Goal: Task Accomplishment & Management: Manage account settings

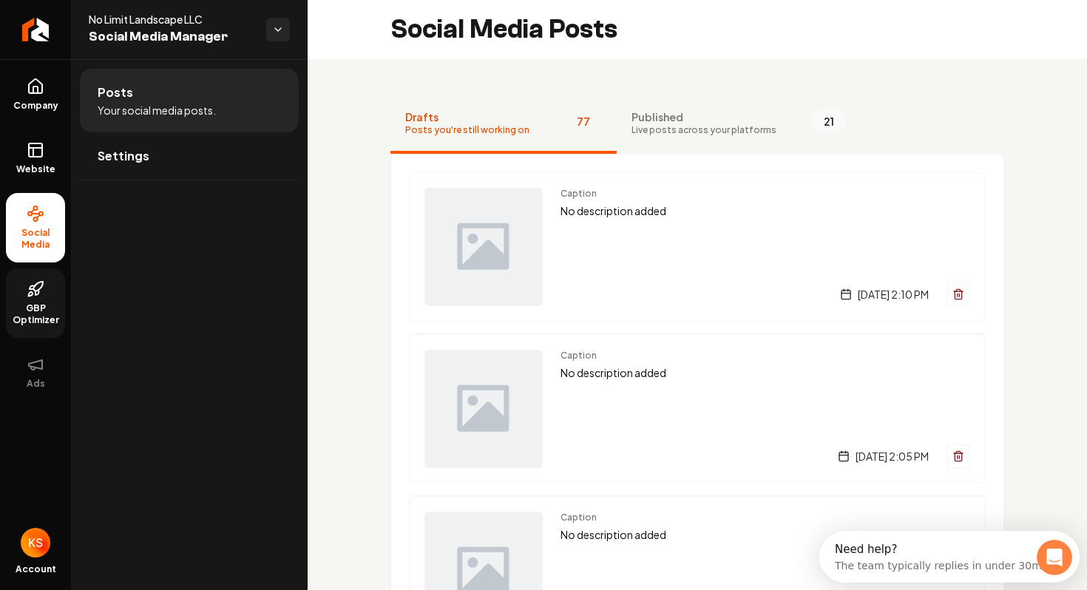
click at [49, 297] on link "GBP Optimizer" at bounding box center [35, 304] width 59 height 70
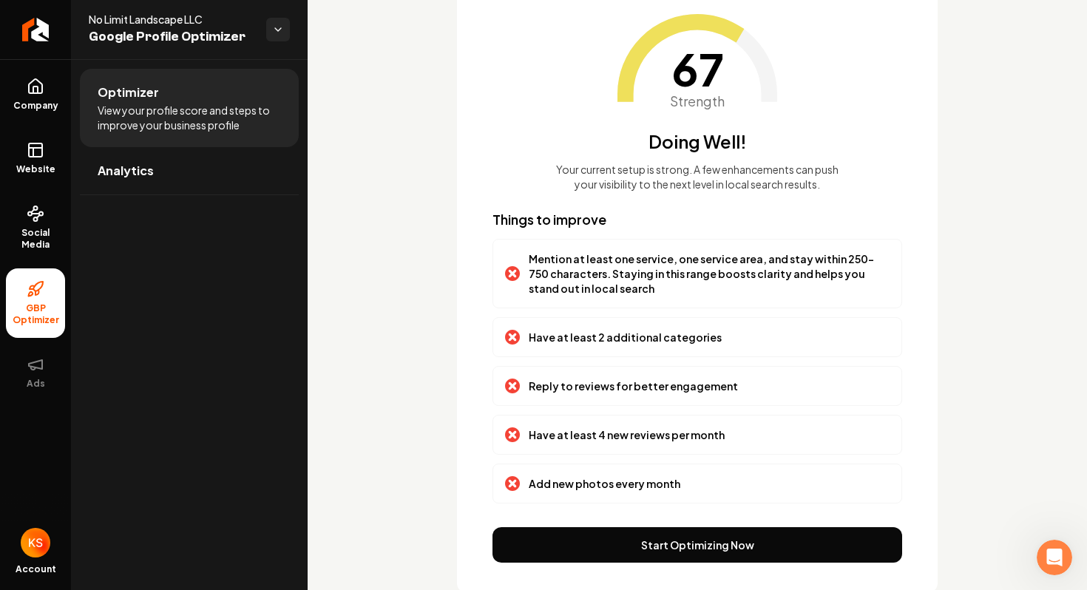
scroll to position [112, 0]
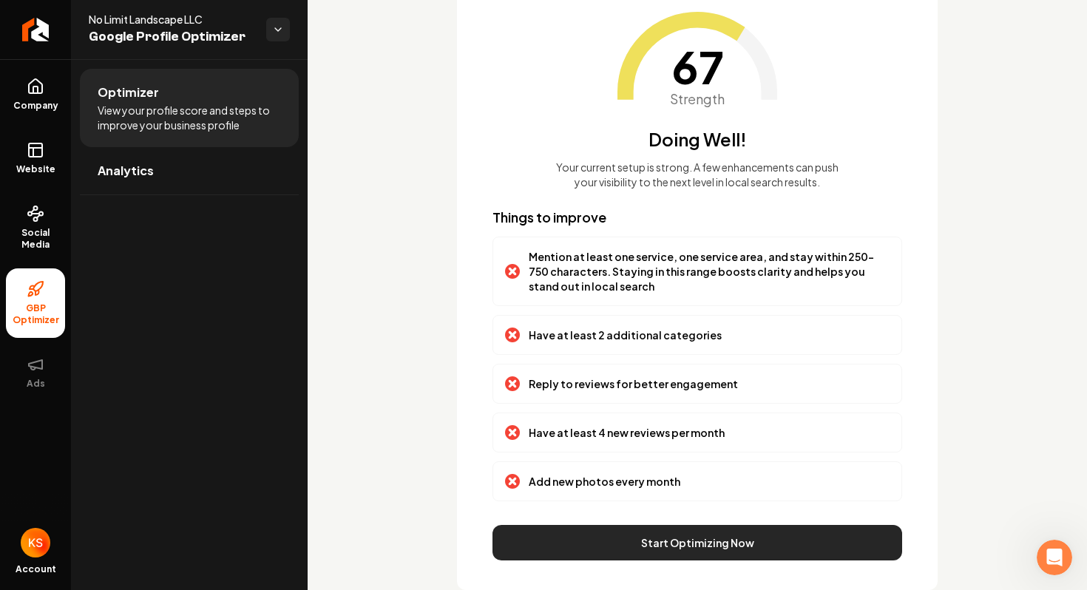
click at [647, 550] on button "Start Optimizing Now" at bounding box center [698, 543] width 410 height 36
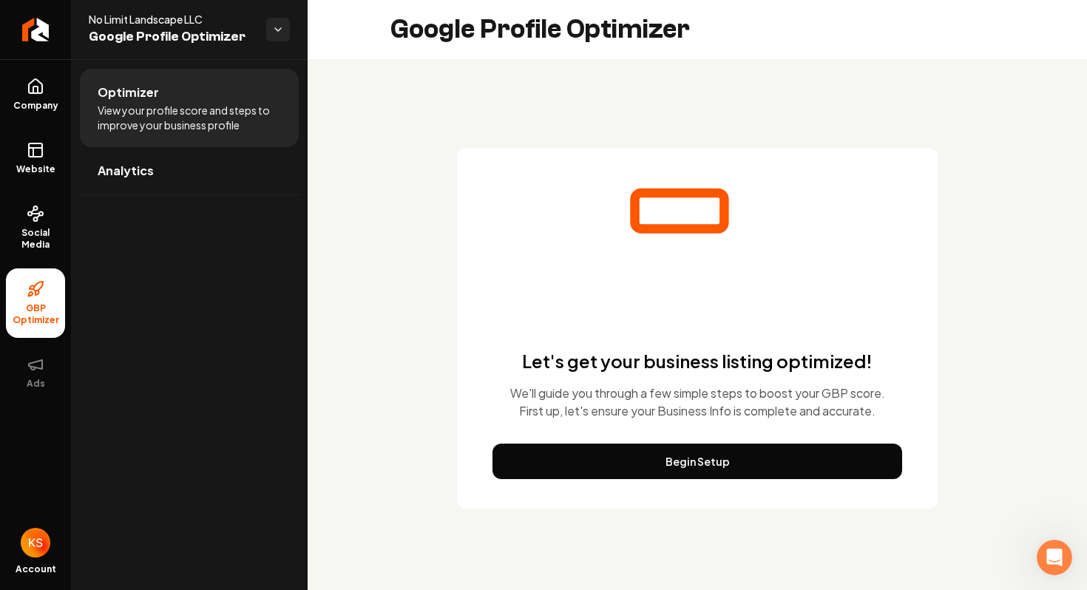
scroll to position [0, 0]
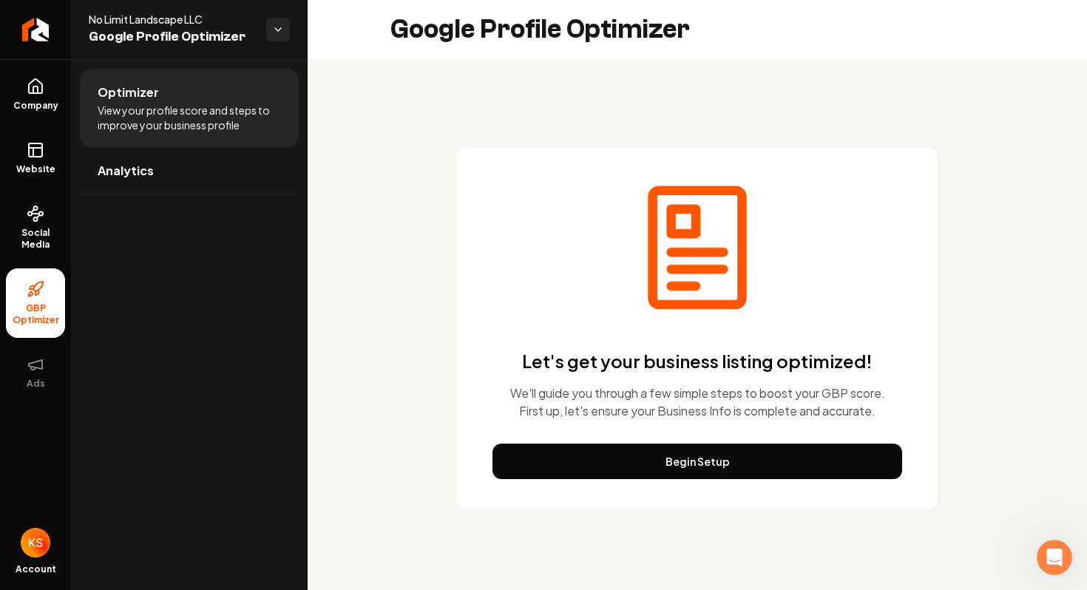
click at [3, 152] on ul "Company Website Social Media GBP Optimizer Ads" at bounding box center [35, 233] width 71 height 348
click at [37, 155] on icon at bounding box center [36, 150] width 18 height 18
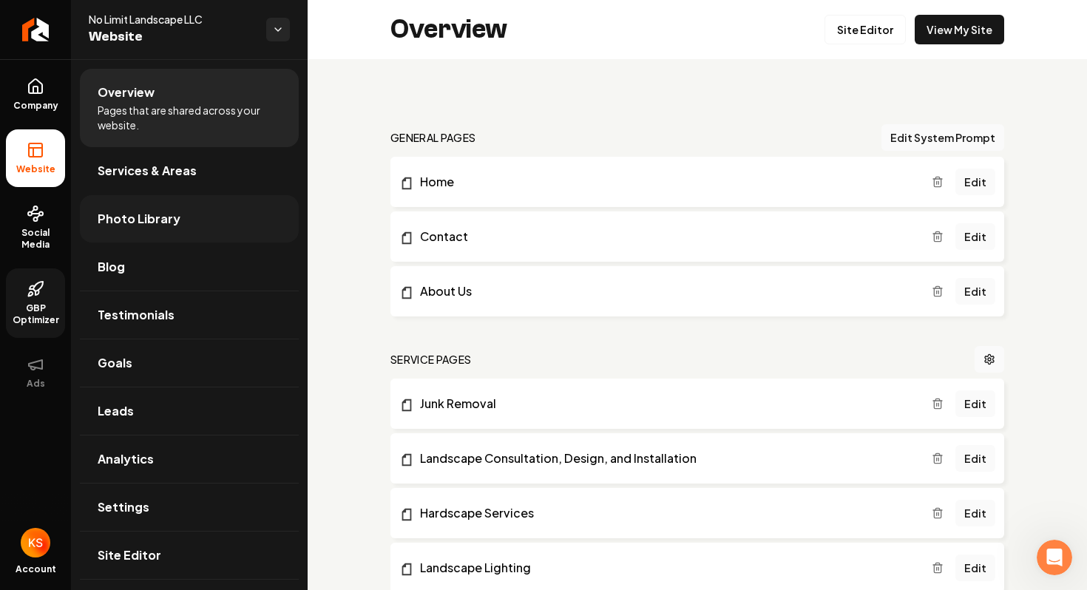
click at [198, 216] on link "Photo Library" at bounding box center [189, 218] width 219 height 47
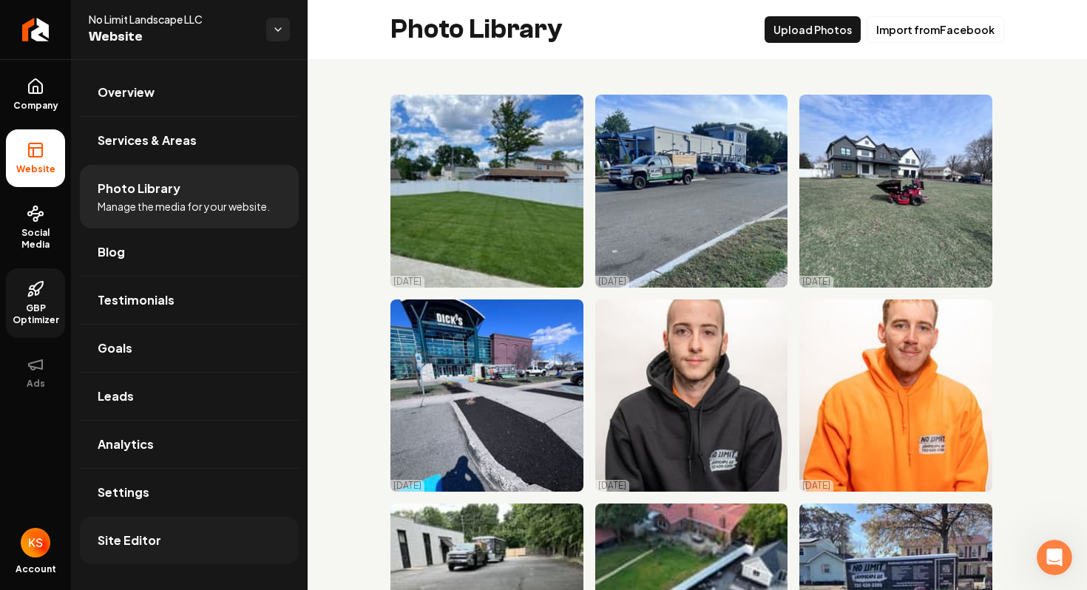
click at [184, 546] on link "Site Editor" at bounding box center [189, 540] width 219 height 47
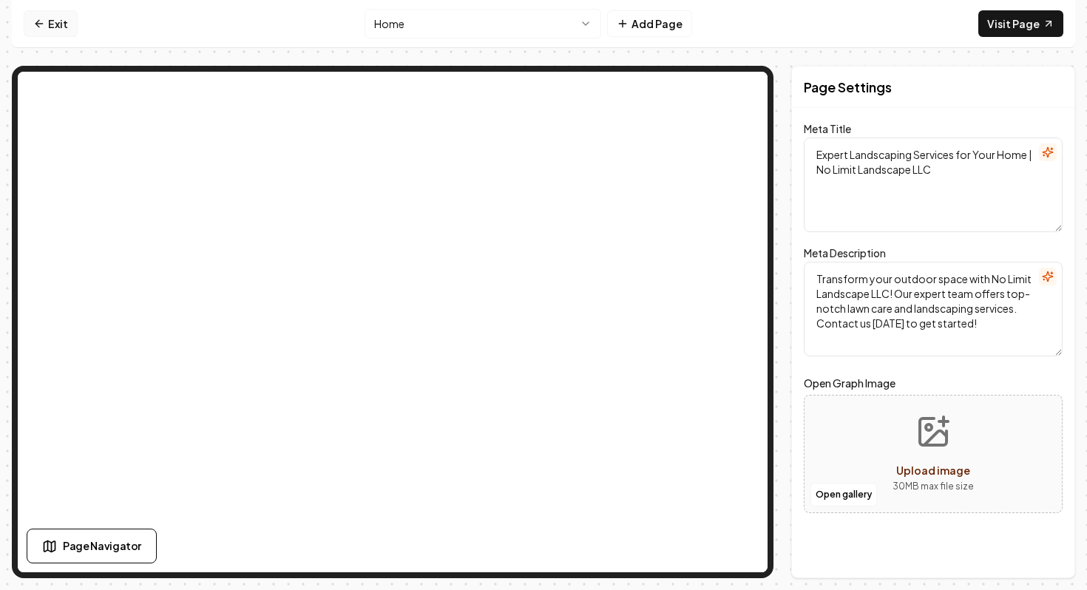
click at [55, 29] on link "Exit" at bounding box center [51, 23] width 54 height 27
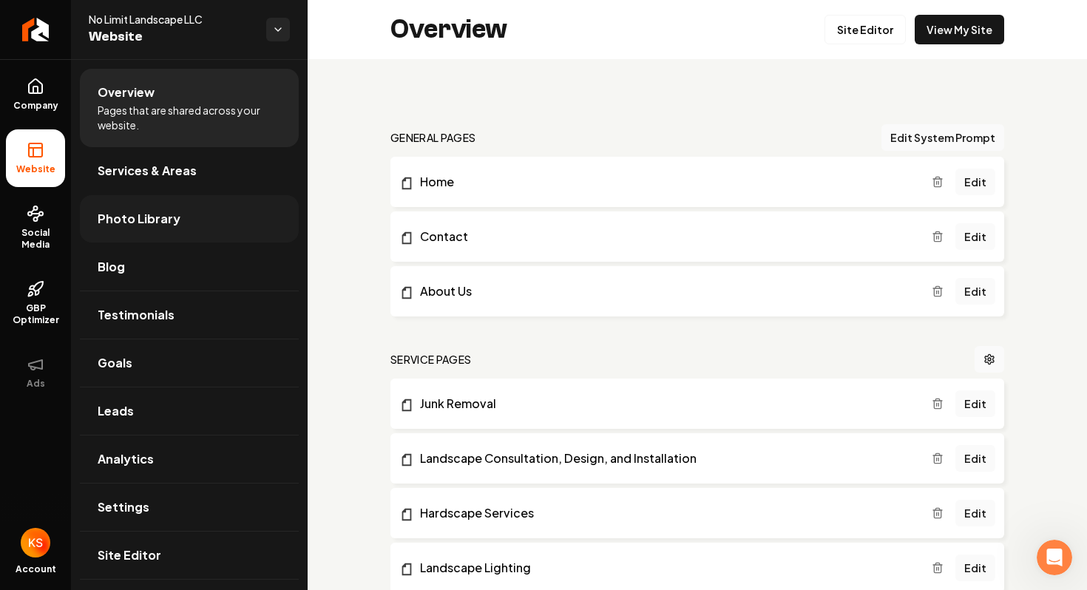
click at [198, 237] on link "Photo Library" at bounding box center [189, 218] width 219 height 47
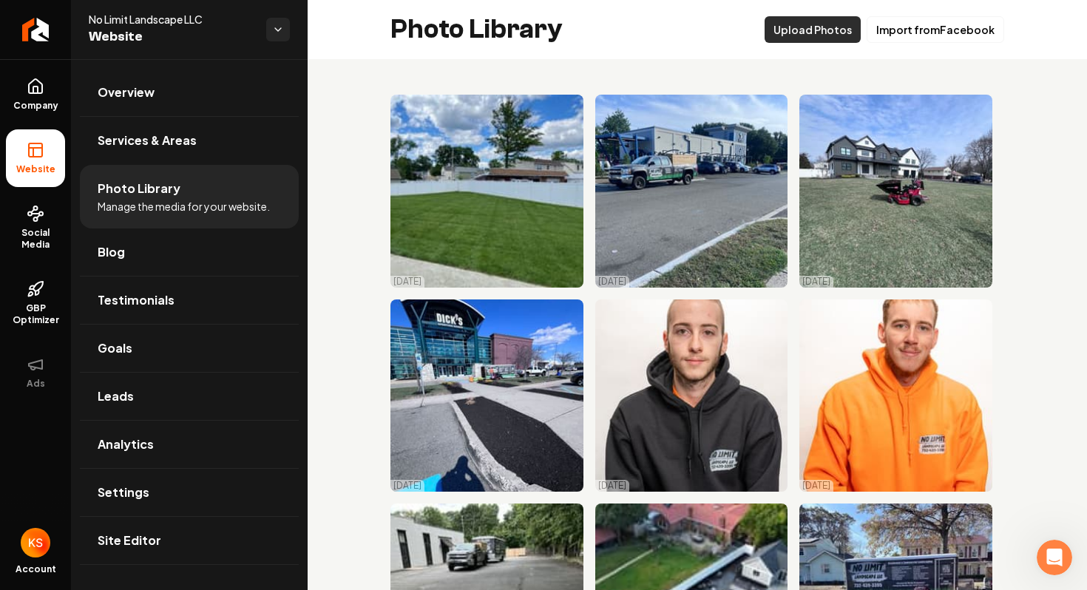
click at [827, 22] on button "Upload Photos" at bounding box center [813, 29] width 96 height 27
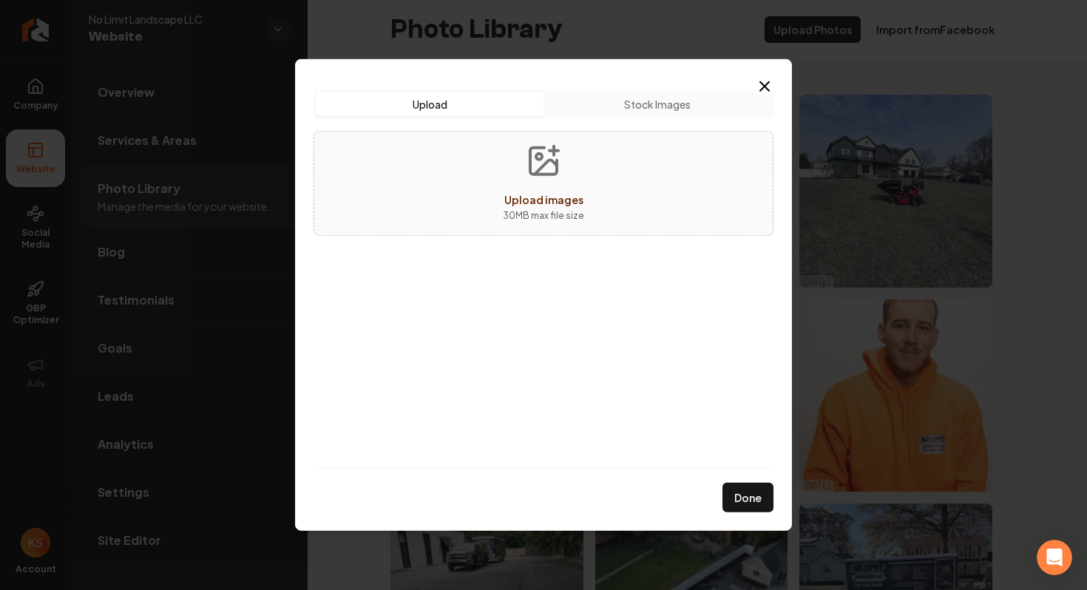
click at [524, 194] on span "Upload images" at bounding box center [543, 199] width 79 height 13
click at [760, 78] on icon "button" at bounding box center [765, 87] width 18 height 18
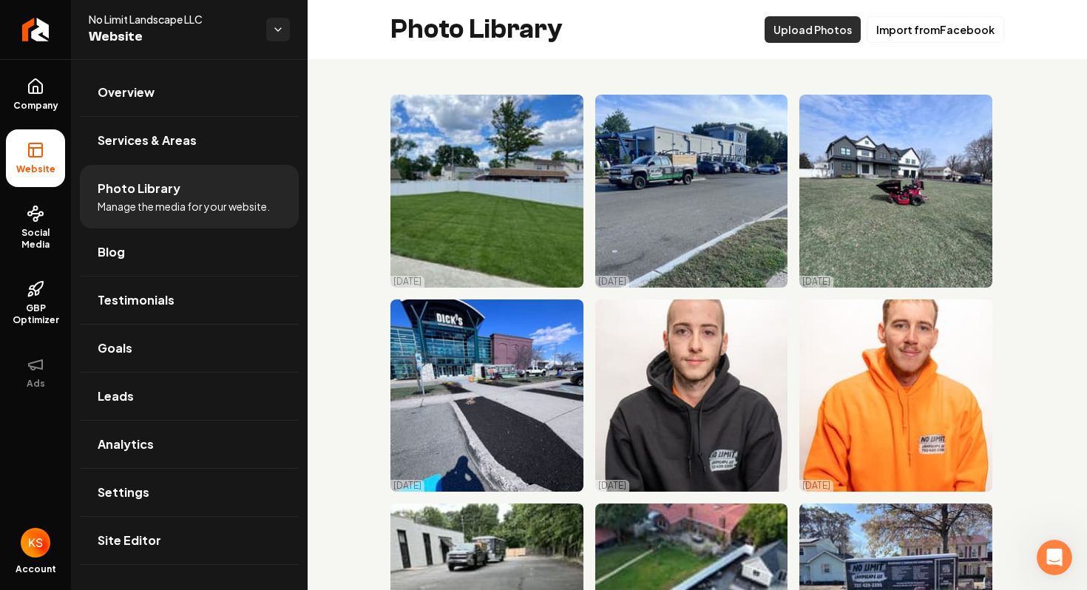
click at [838, 33] on button "Upload Photos" at bounding box center [813, 29] width 96 height 27
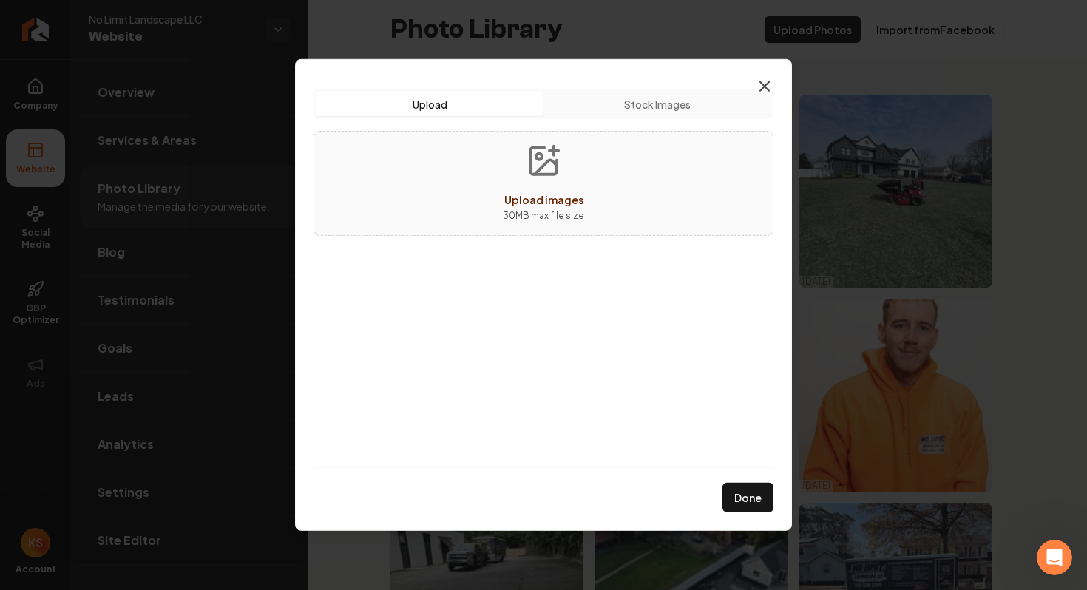
click at [768, 84] on icon "button" at bounding box center [765, 87] width 18 height 18
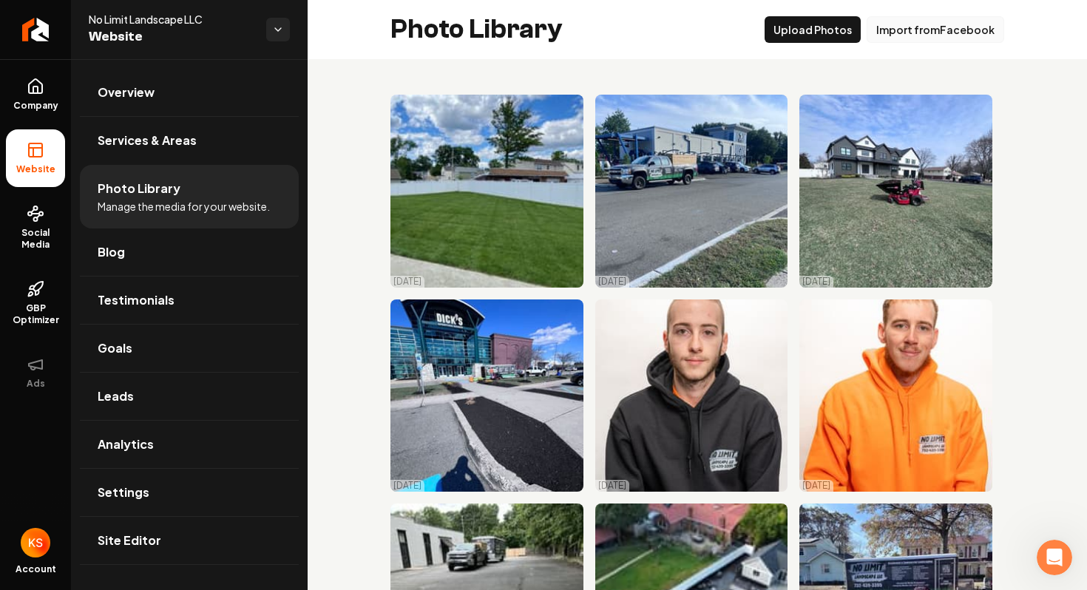
click at [894, 30] on button "Import from Facebook" at bounding box center [936, 29] width 138 height 27
click at [33, 241] on span "Social Media" at bounding box center [35, 239] width 59 height 24
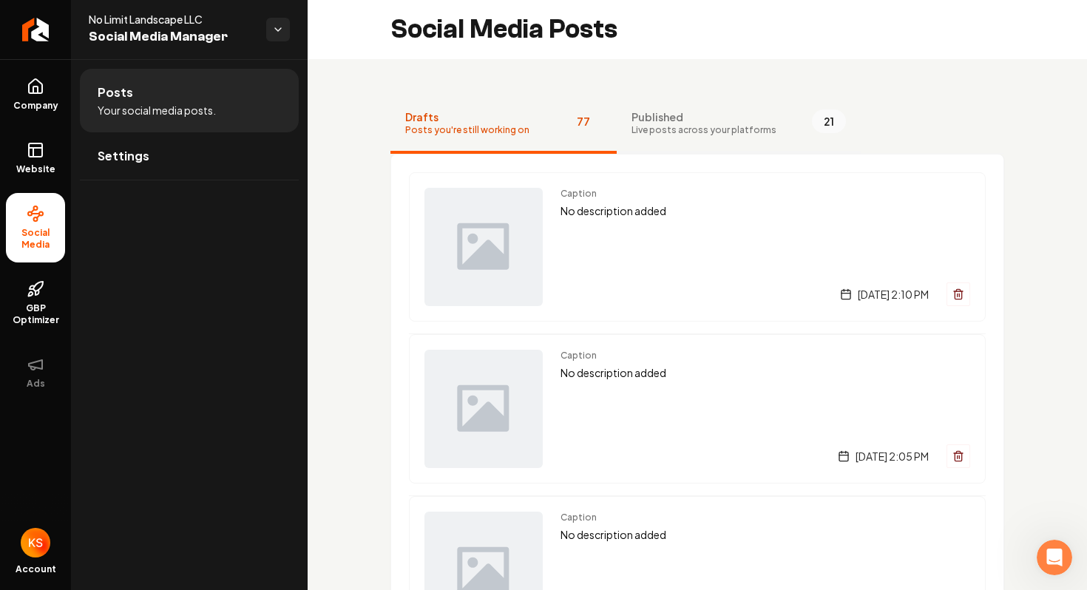
click at [637, 121] on span "Published" at bounding box center [704, 116] width 145 height 15
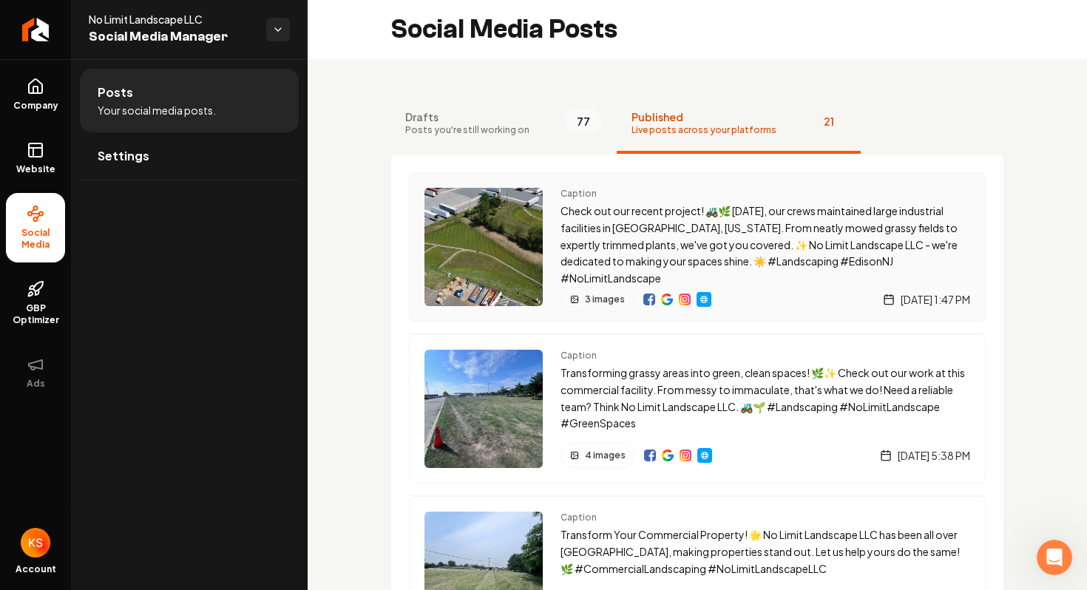
click at [499, 255] on img "Main content area" at bounding box center [484, 247] width 118 height 118
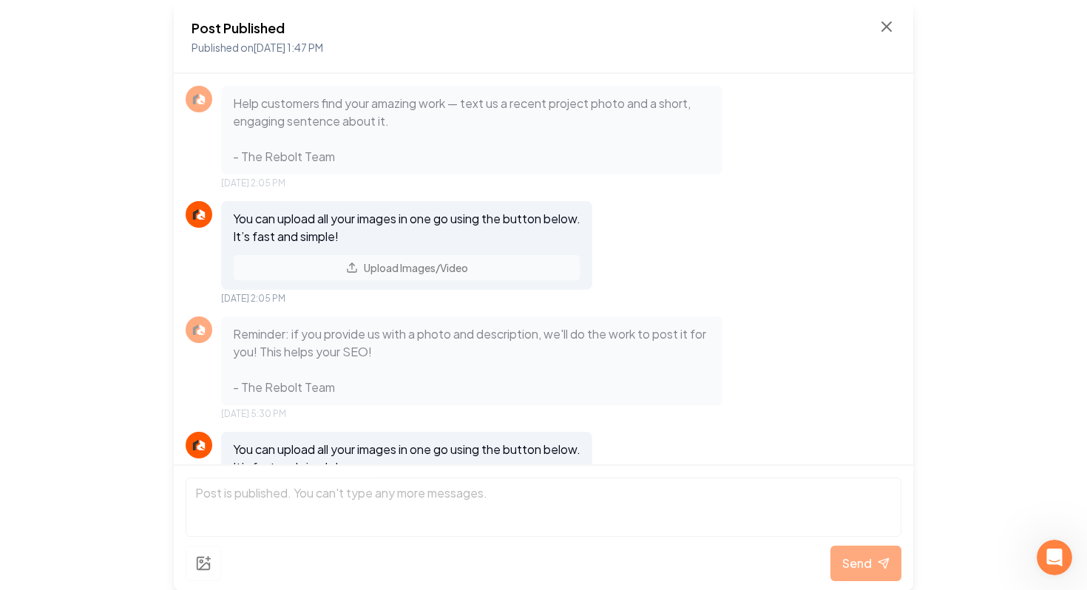
scroll to position [1021, 0]
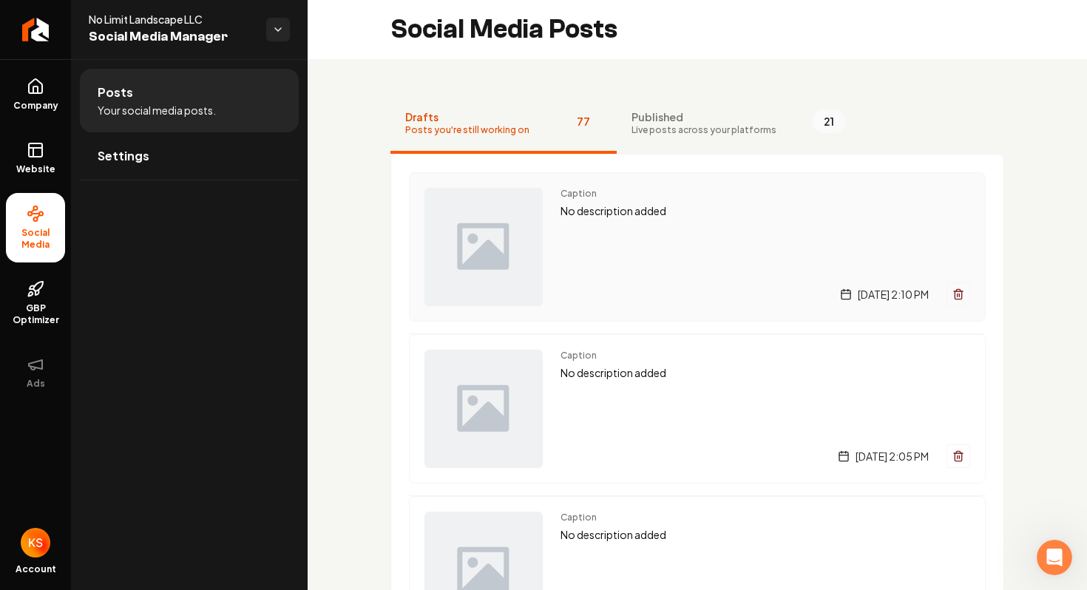
click at [959, 294] on line "Main content area" at bounding box center [959, 295] width 0 height 3
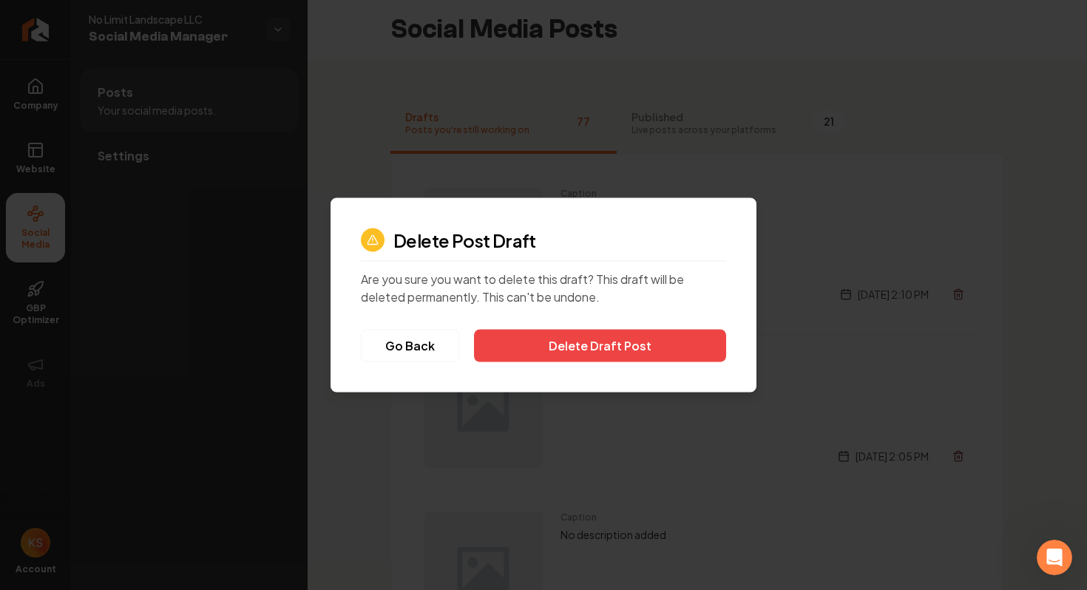
click at [959, 294] on div at bounding box center [543, 295] width 1087 height 590
click at [709, 337] on button "Delete Draft Post" at bounding box center [600, 346] width 252 height 33
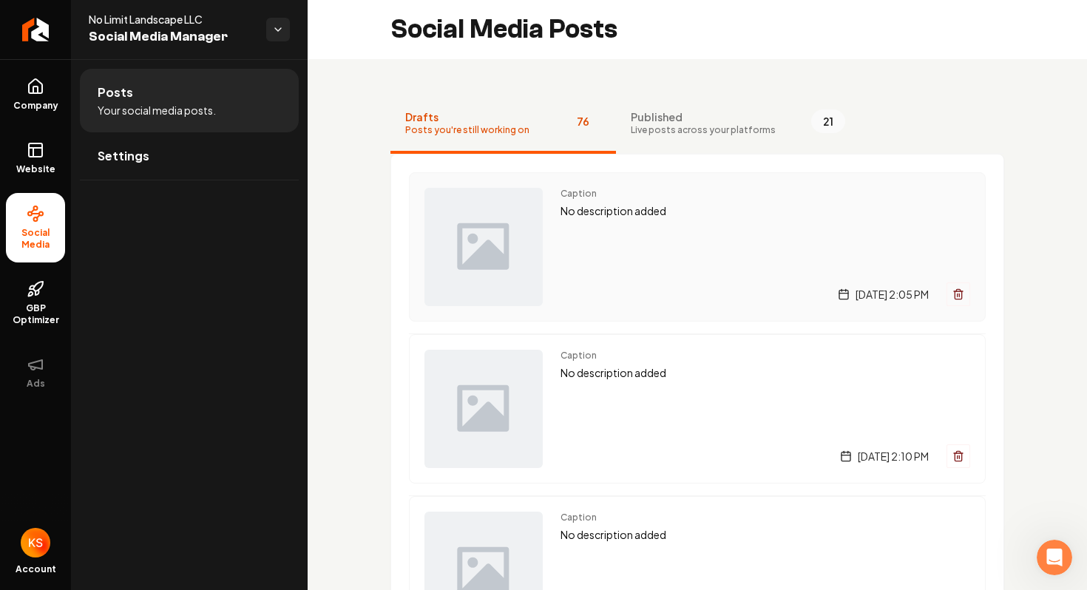
click at [958, 287] on button "Main content area" at bounding box center [959, 295] width 24 height 24
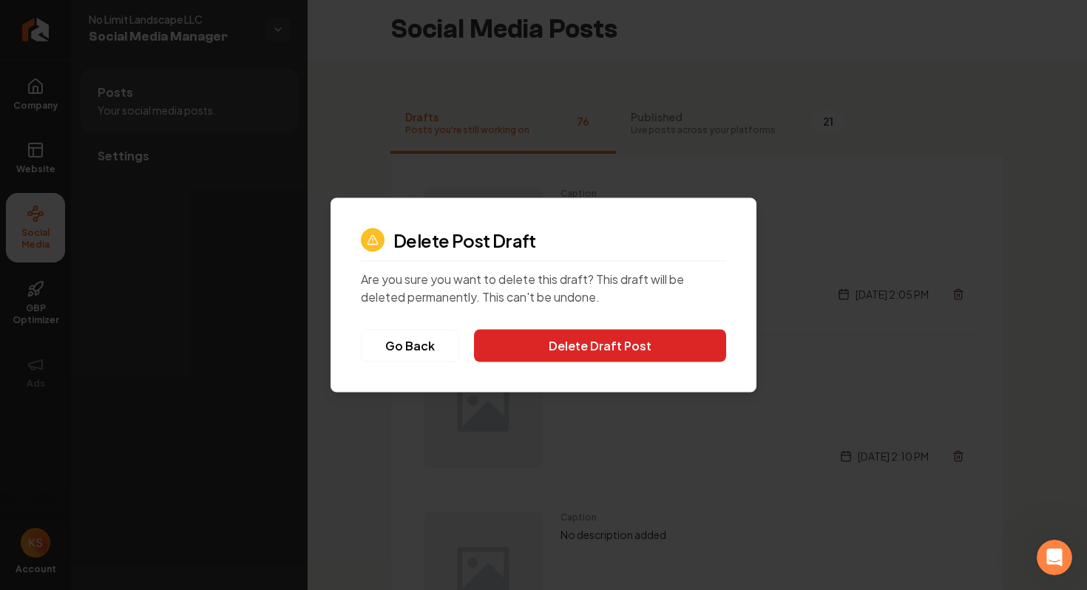
click at [648, 350] on button "Delete Draft Post" at bounding box center [600, 346] width 252 height 33
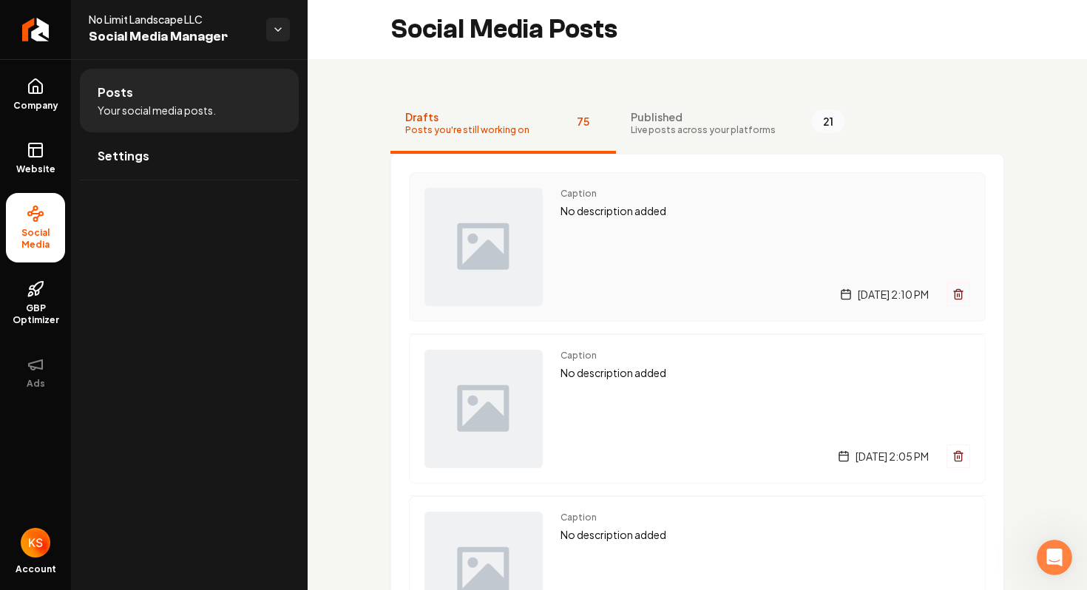
click at [956, 297] on icon "Main content area" at bounding box center [959, 294] width 12 height 12
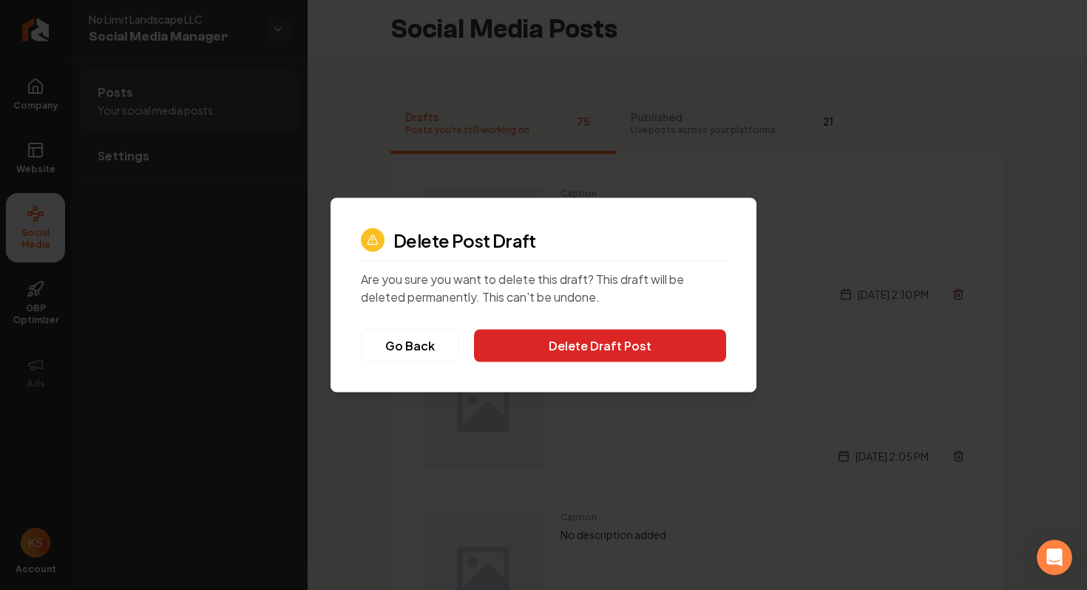
click at [641, 346] on button "Delete Draft Post" at bounding box center [600, 346] width 252 height 33
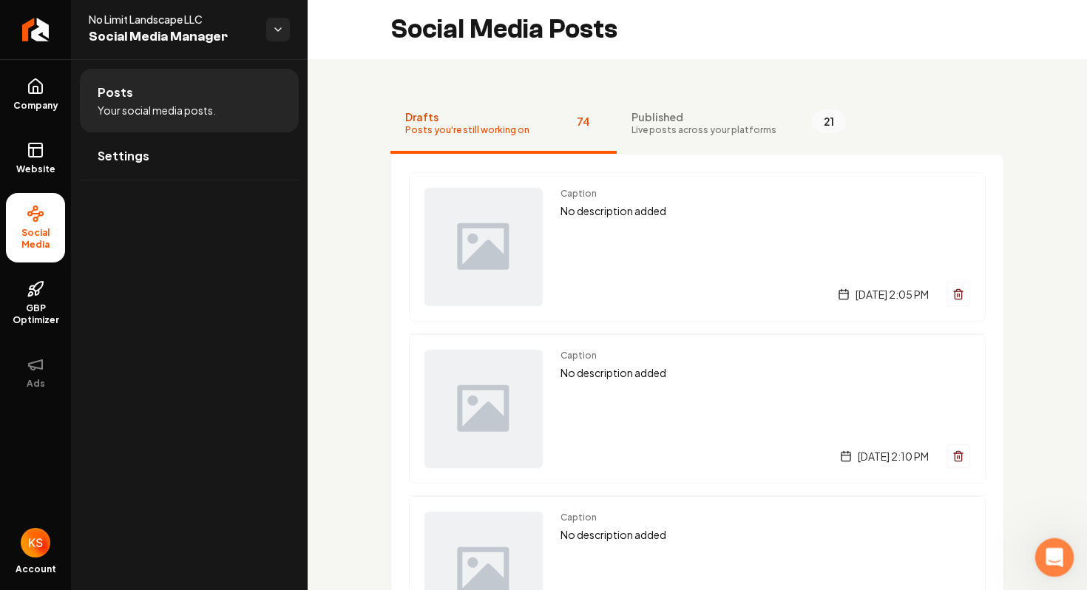
click at [1057, 560] on icon "Open Intercom Messenger" at bounding box center [1053, 556] width 24 height 24
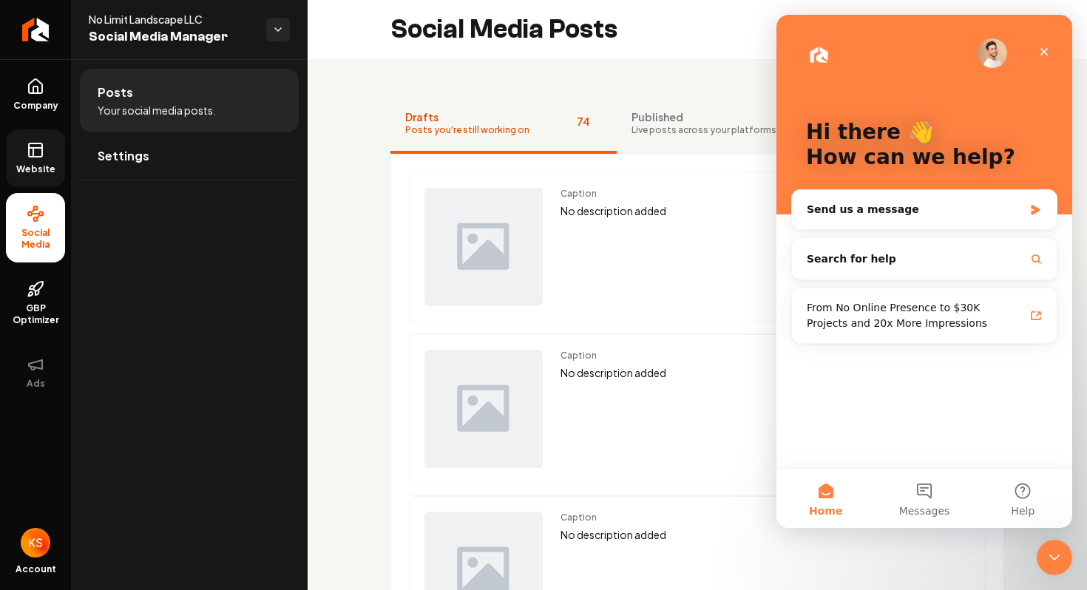
click at [40, 156] on rect at bounding box center [35, 150] width 13 height 13
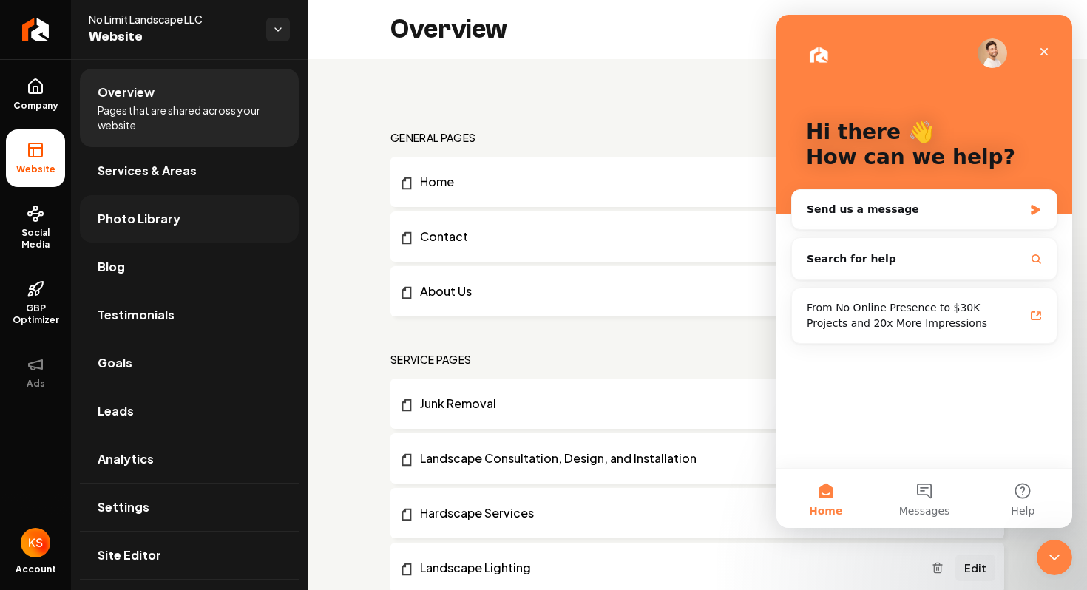
click at [203, 208] on link "Photo Library" at bounding box center [189, 218] width 219 height 47
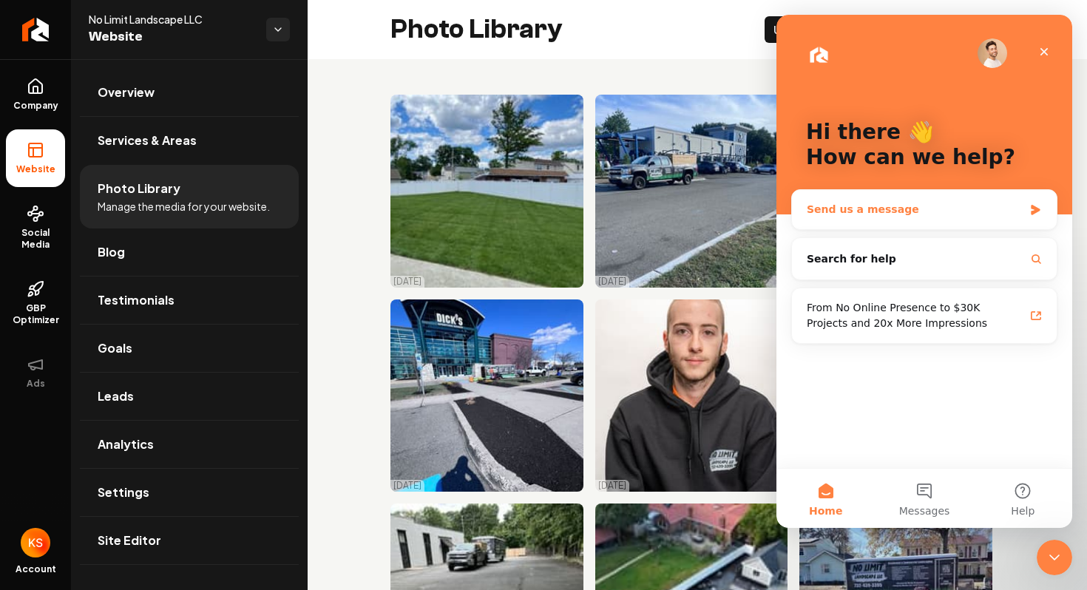
click at [899, 223] on div "Send us a message" at bounding box center [924, 209] width 265 height 39
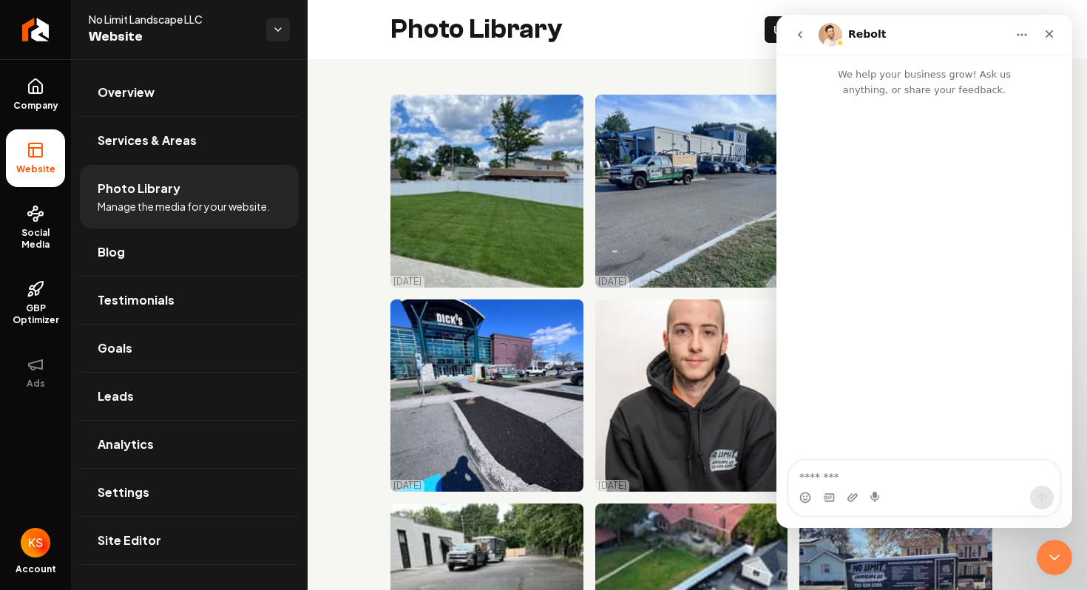
click at [837, 41] on div "Intercom messenger" at bounding box center [840, 42] width 7 height 7
click at [909, 470] on textarea "Message…" at bounding box center [924, 473] width 271 height 25
click at [1044, 35] on icon "Close" at bounding box center [1050, 34] width 12 height 12
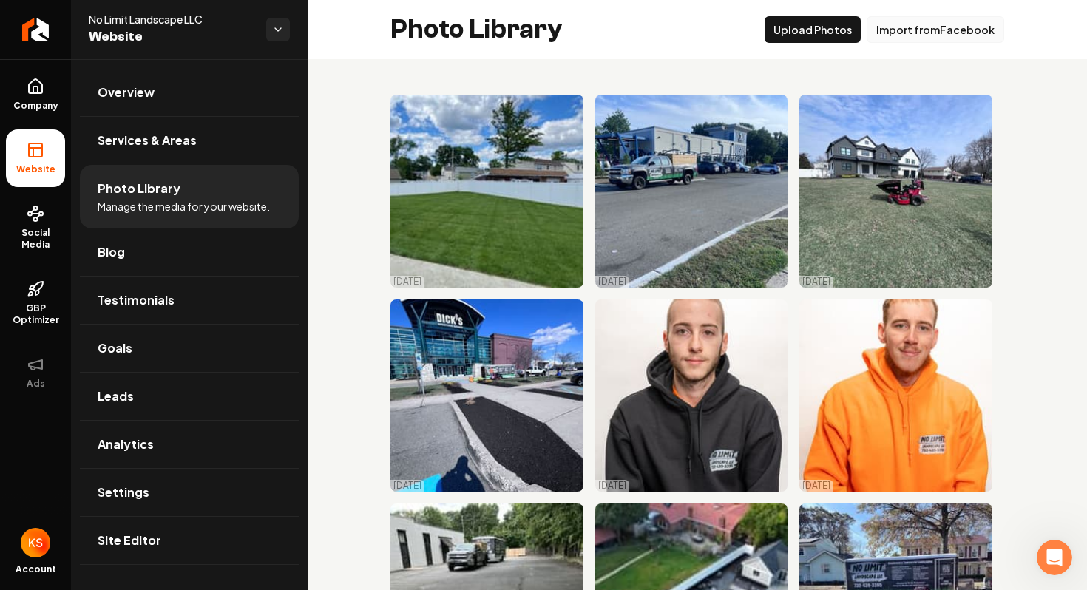
click at [927, 30] on button "Import from Facebook" at bounding box center [936, 29] width 138 height 27
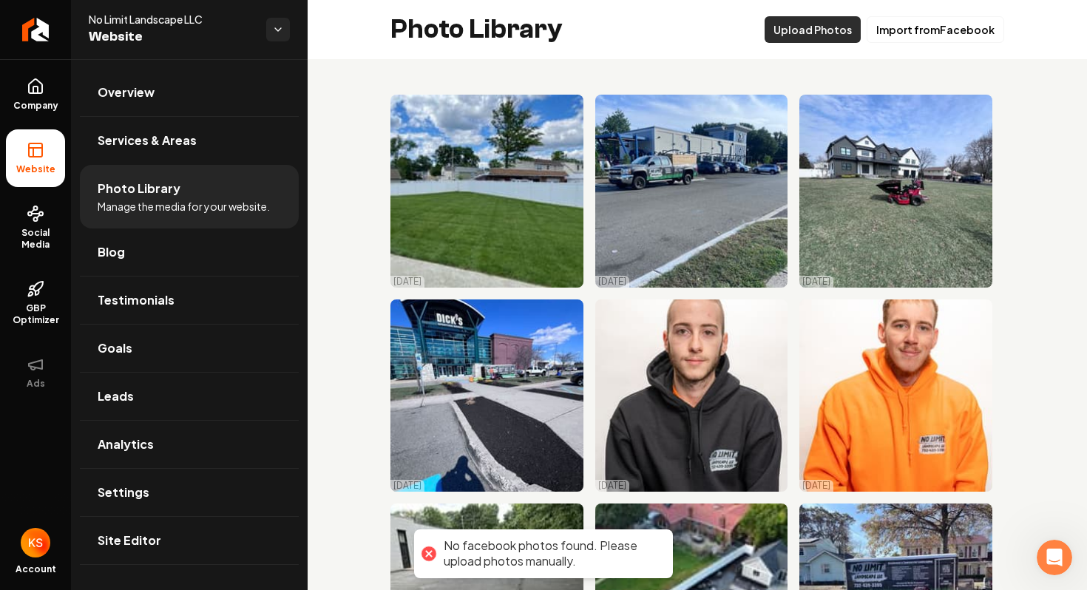
click at [846, 32] on button "Upload Photos" at bounding box center [813, 29] width 96 height 27
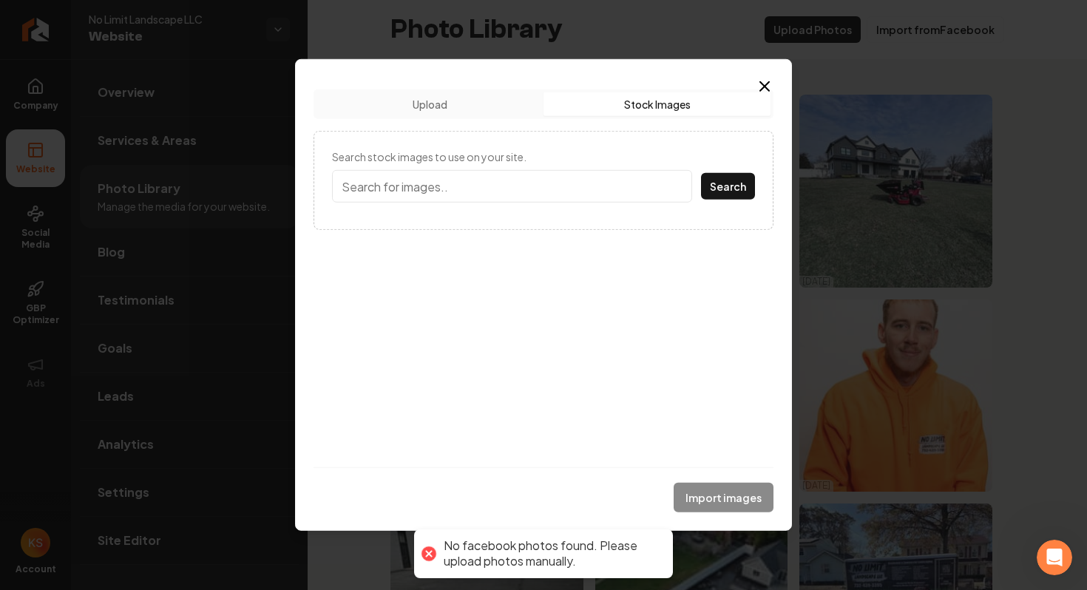
click at [641, 96] on button "Stock Images" at bounding box center [657, 104] width 227 height 24
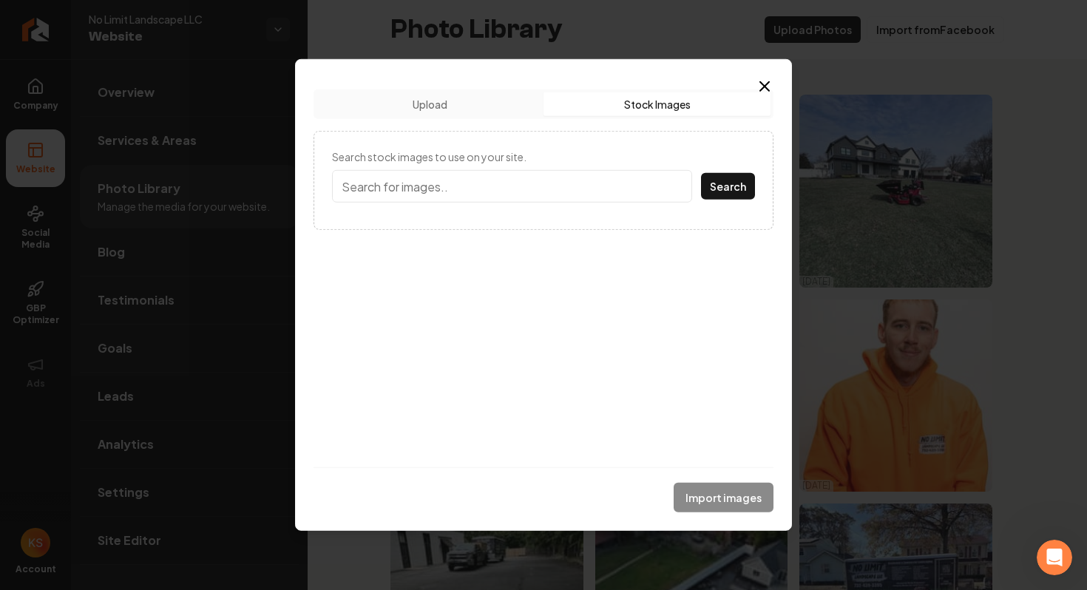
click at [485, 100] on button "Upload" at bounding box center [430, 104] width 227 height 24
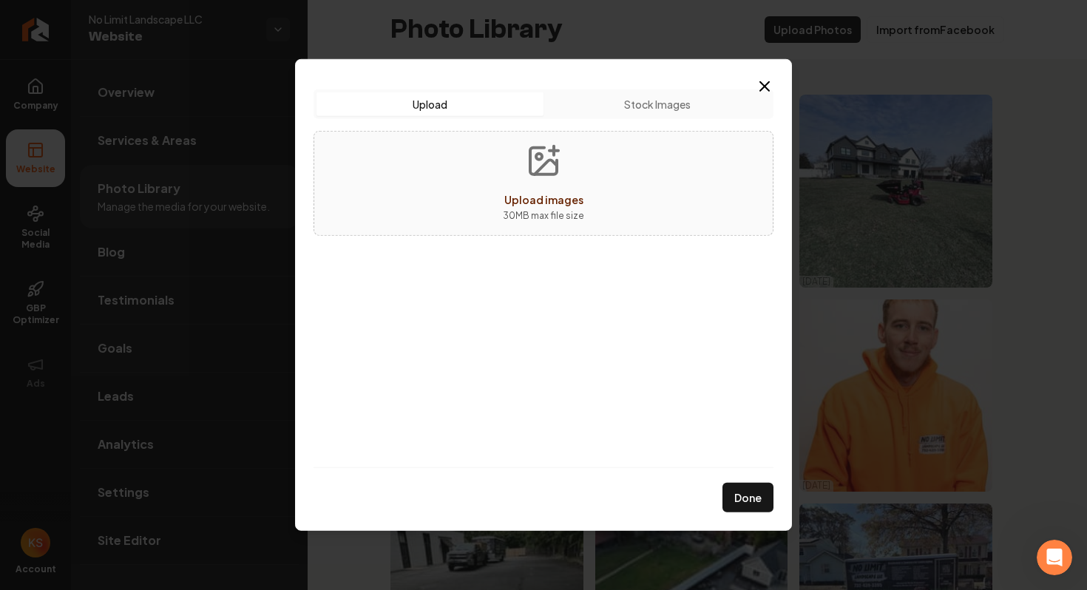
click at [486, 183] on div "Upload images 30 MB max file size" at bounding box center [544, 183] width 460 height 105
type input "**********"
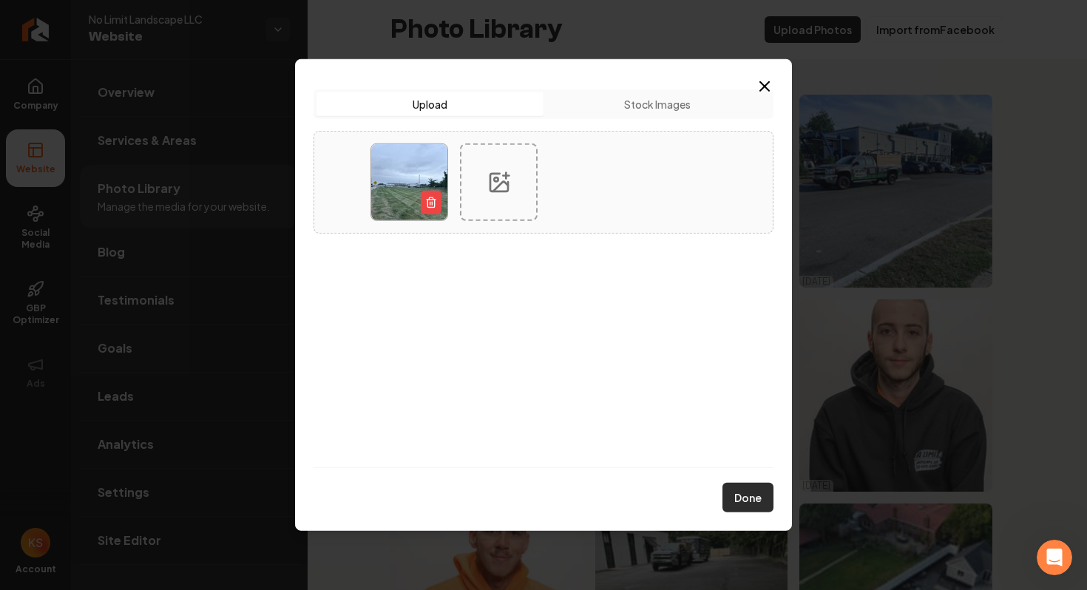
click at [755, 502] on button "Done" at bounding box center [748, 498] width 51 height 30
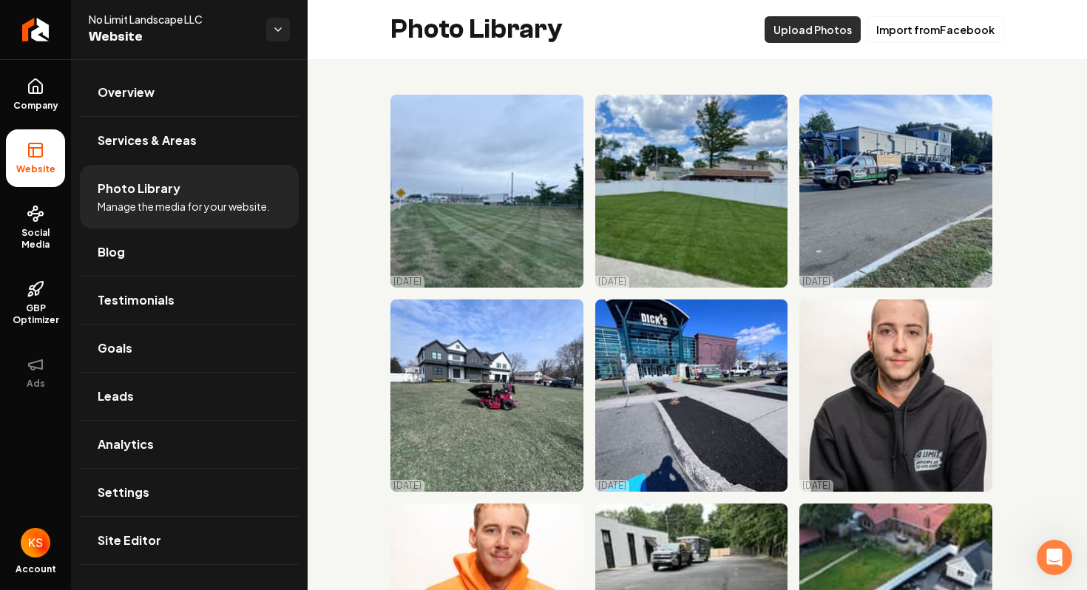
click at [811, 37] on button "Upload Photos" at bounding box center [813, 29] width 96 height 27
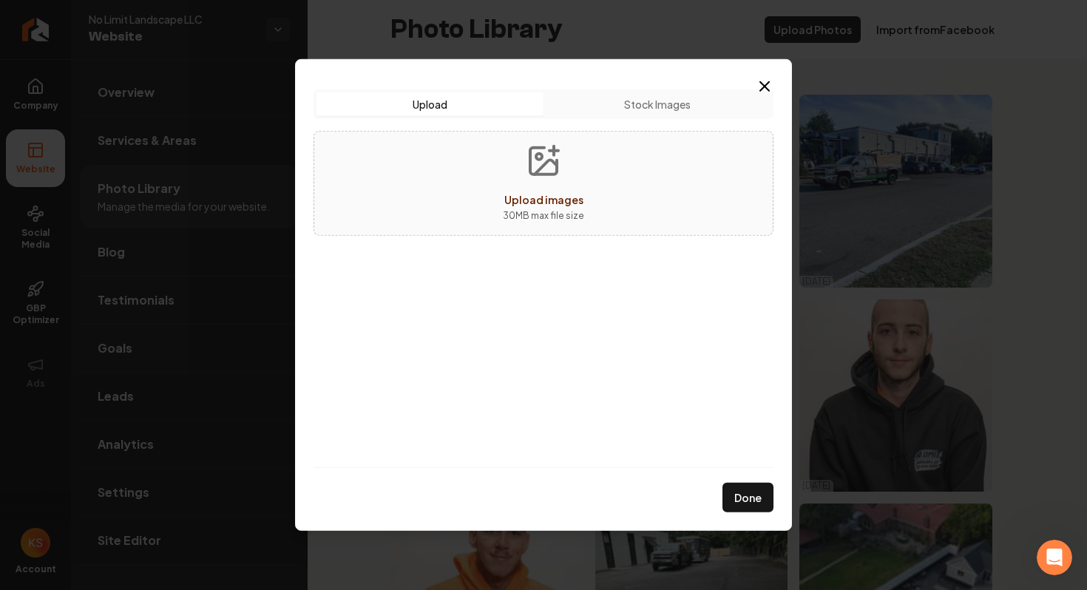
click at [514, 187] on button "Upload images 30 MB max file size" at bounding box center [543, 184] width 105 height 104
click at [590, 193] on button "Upload images 30 MB max file size" at bounding box center [543, 184] width 105 height 104
click at [622, 194] on div "Upload images 30 MB max file size" at bounding box center [544, 183] width 460 height 105
type input "**********"
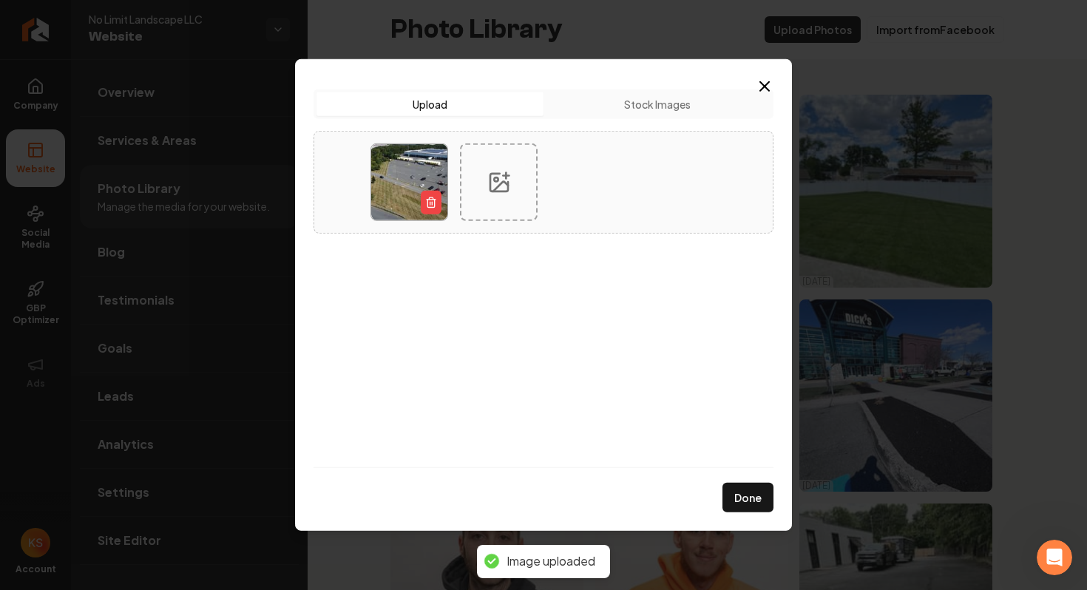
click at [507, 182] on icon at bounding box center [499, 182] width 24 height 24
type input "**********"
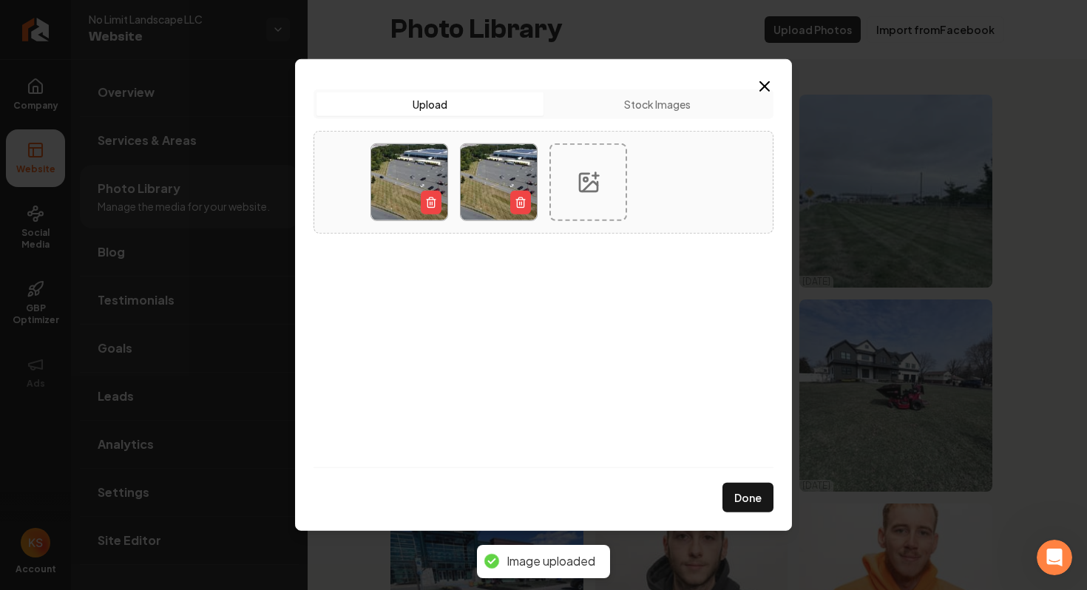
click at [590, 182] on icon at bounding box center [589, 182] width 24 height 24
type input "**********"
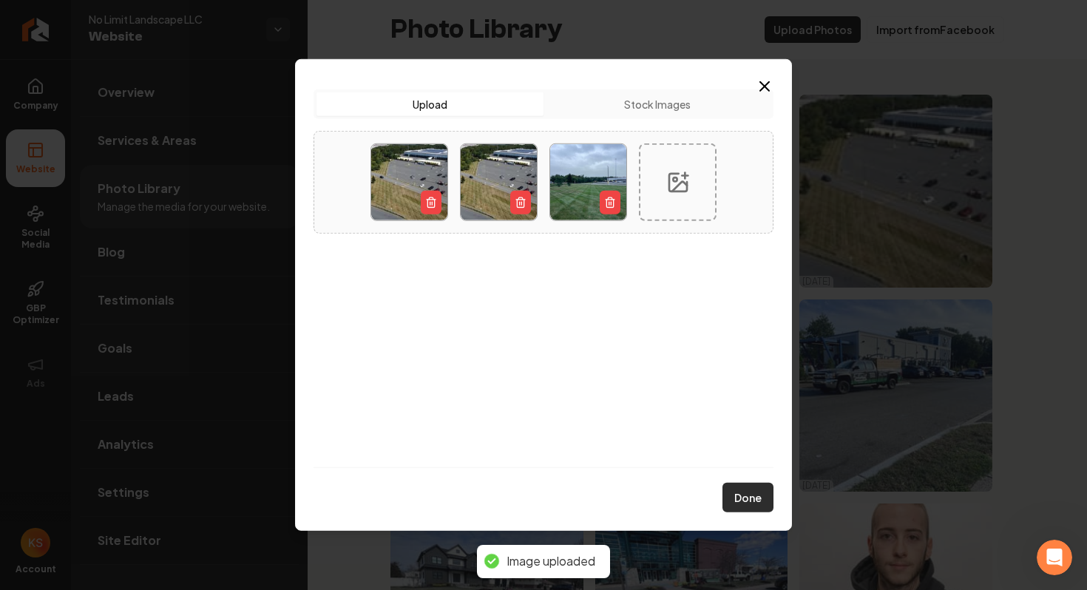
click at [747, 487] on button "Done" at bounding box center [748, 498] width 51 height 30
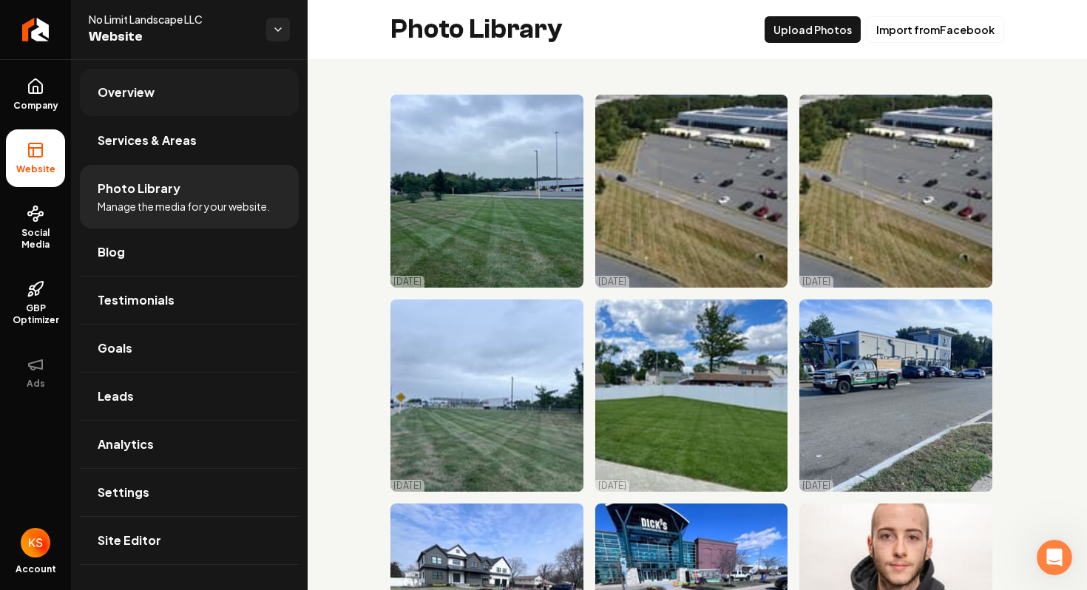
click at [121, 93] on span "Overview" at bounding box center [126, 93] width 57 height 18
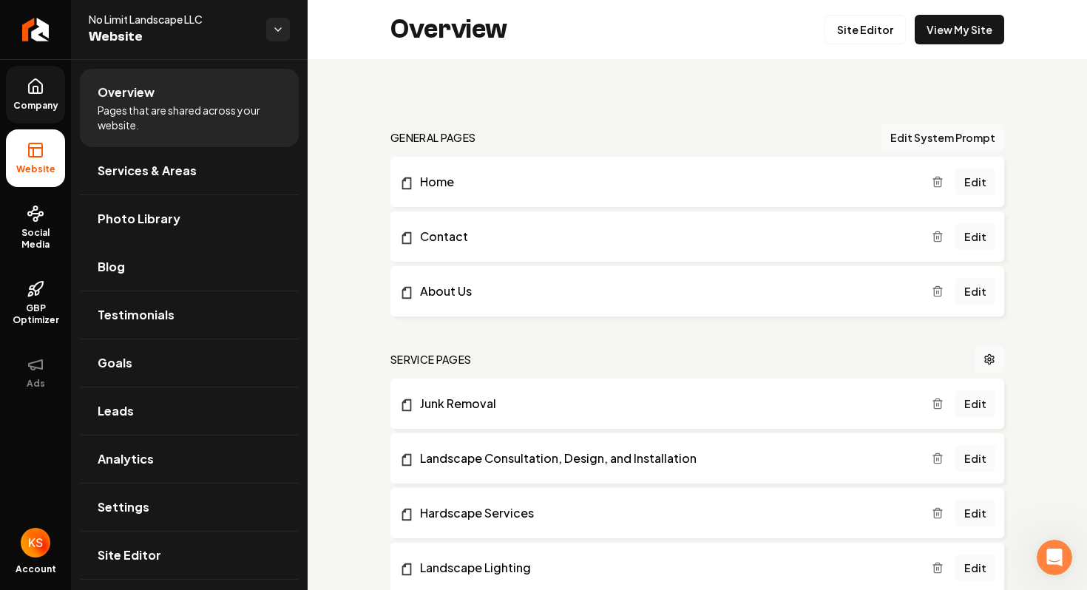
click at [35, 84] on icon at bounding box center [36, 87] width 18 height 18
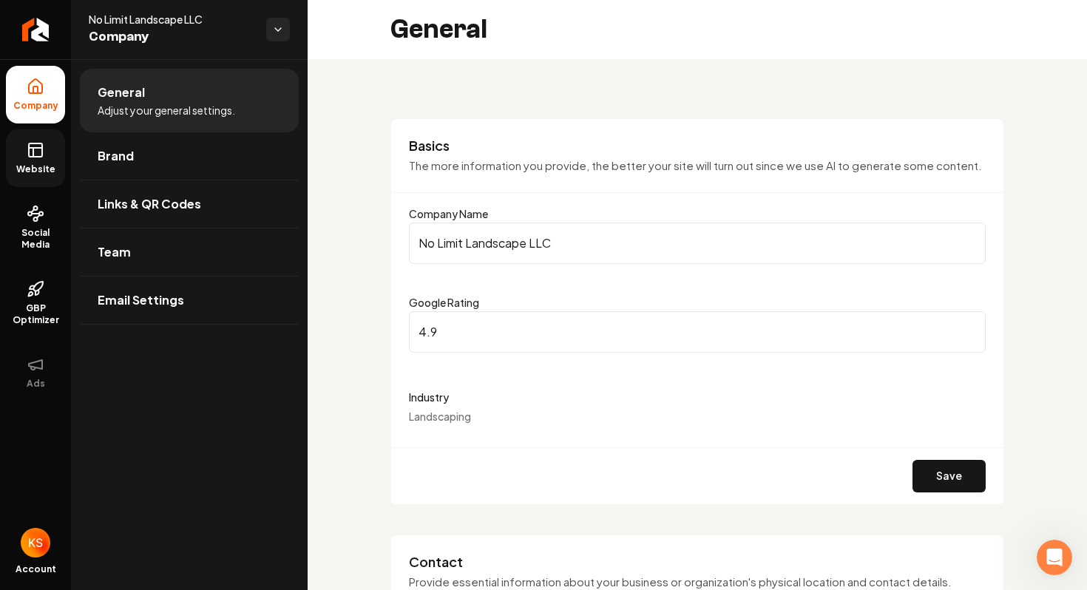
click at [47, 166] on span "Website" at bounding box center [35, 169] width 51 height 12
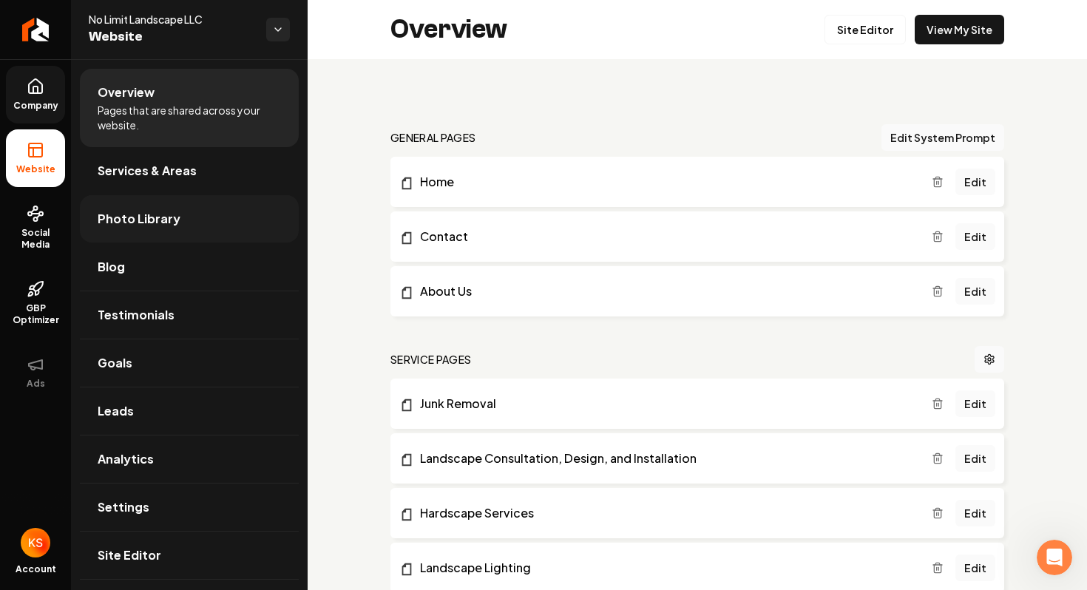
click at [186, 232] on link "Photo Library" at bounding box center [189, 218] width 219 height 47
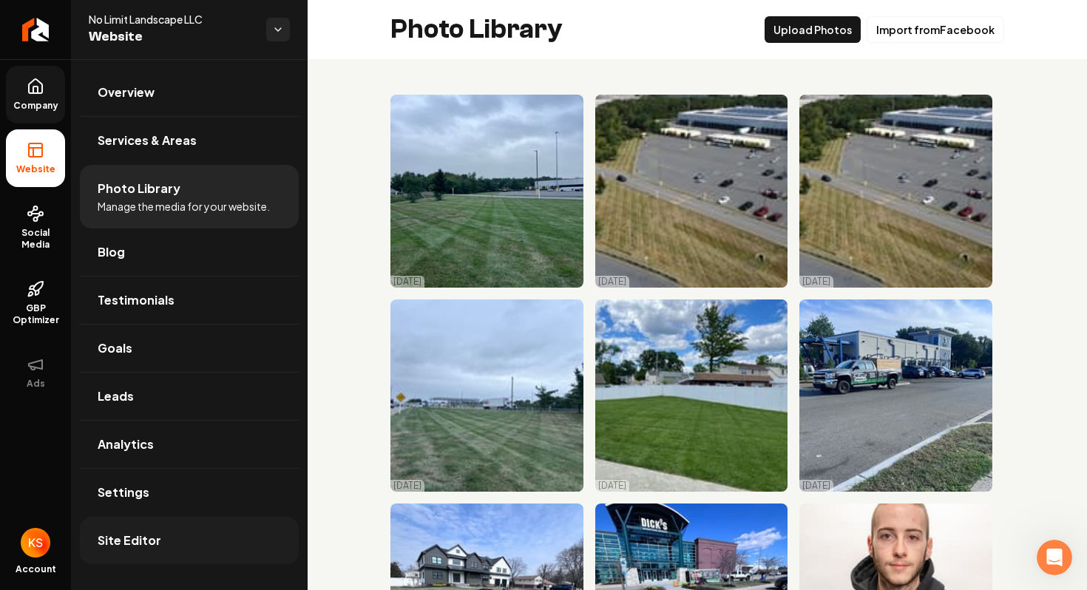
click at [162, 543] on link "Site Editor" at bounding box center [189, 540] width 219 height 47
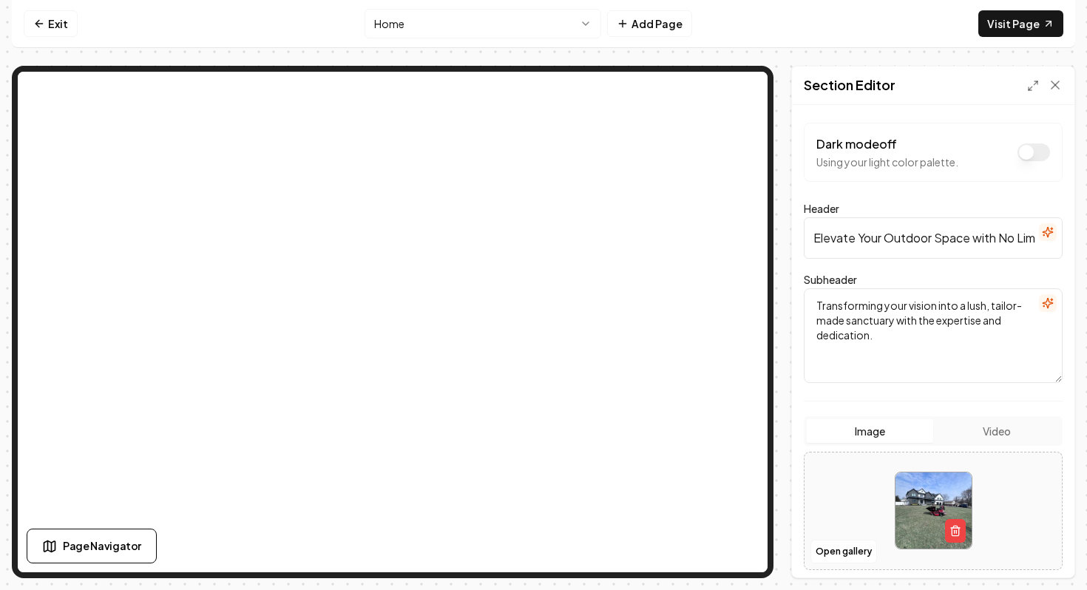
click at [858, 495] on div at bounding box center [933, 510] width 257 height 101
type input "**********"
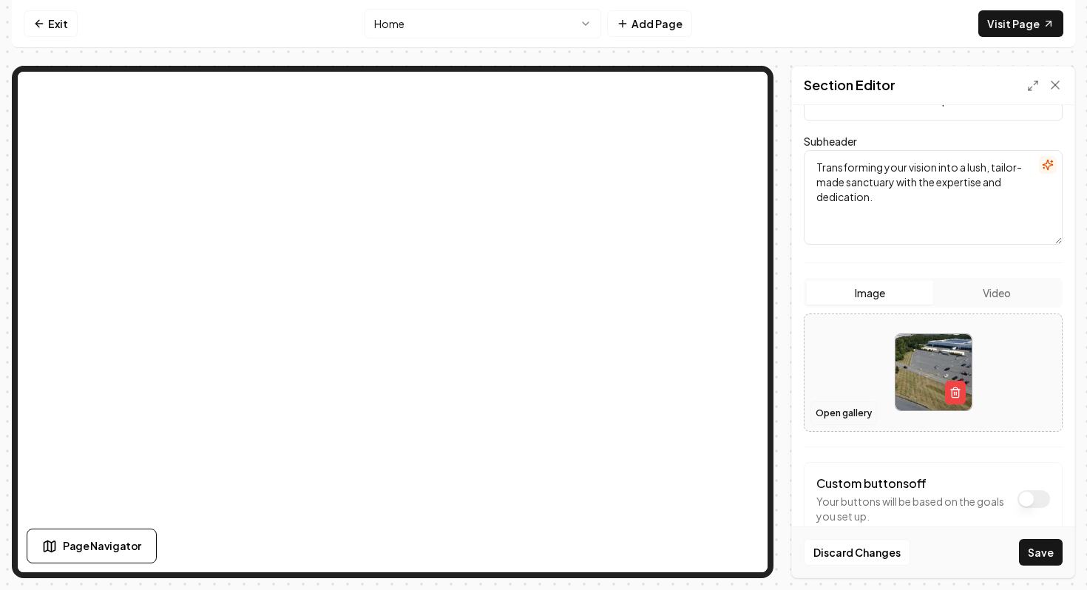
scroll to position [173, 0]
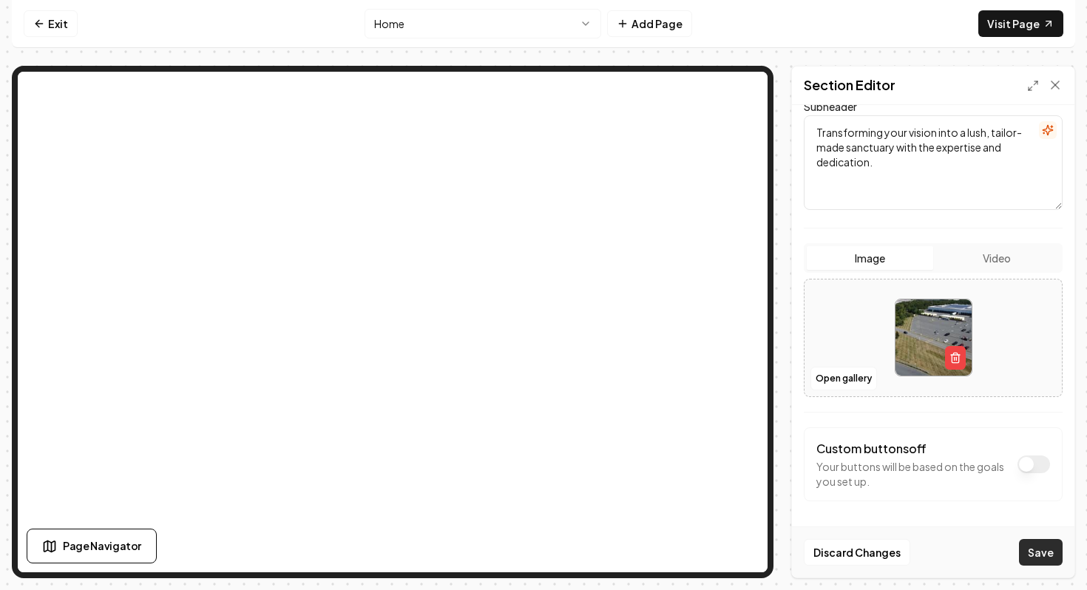
click at [1043, 552] on button "Save" at bounding box center [1041, 552] width 44 height 27
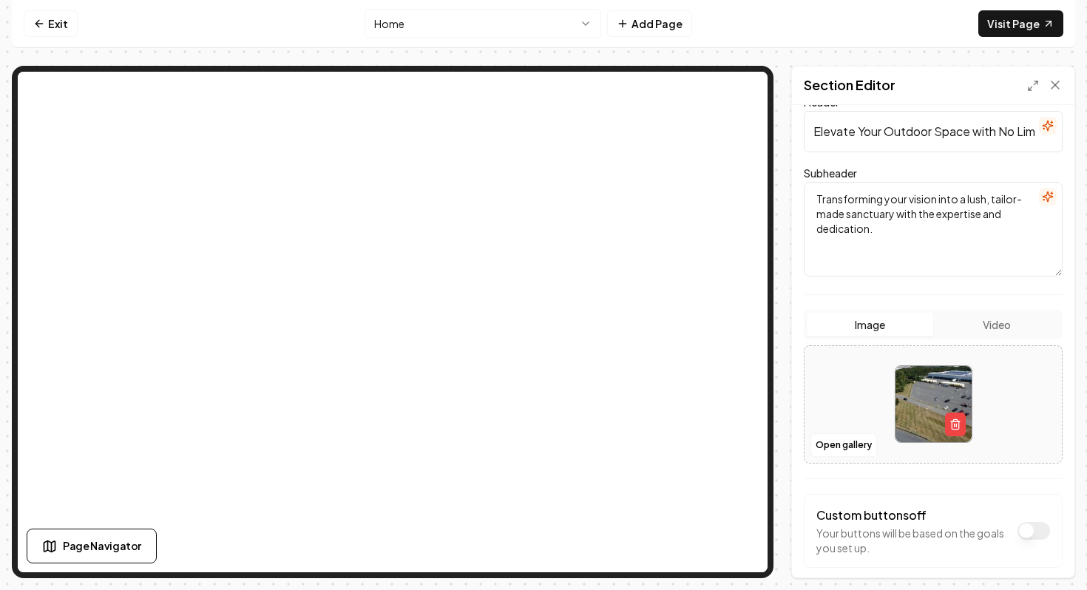
scroll to position [104, 0]
click at [44, 22] on icon at bounding box center [39, 24] width 12 height 12
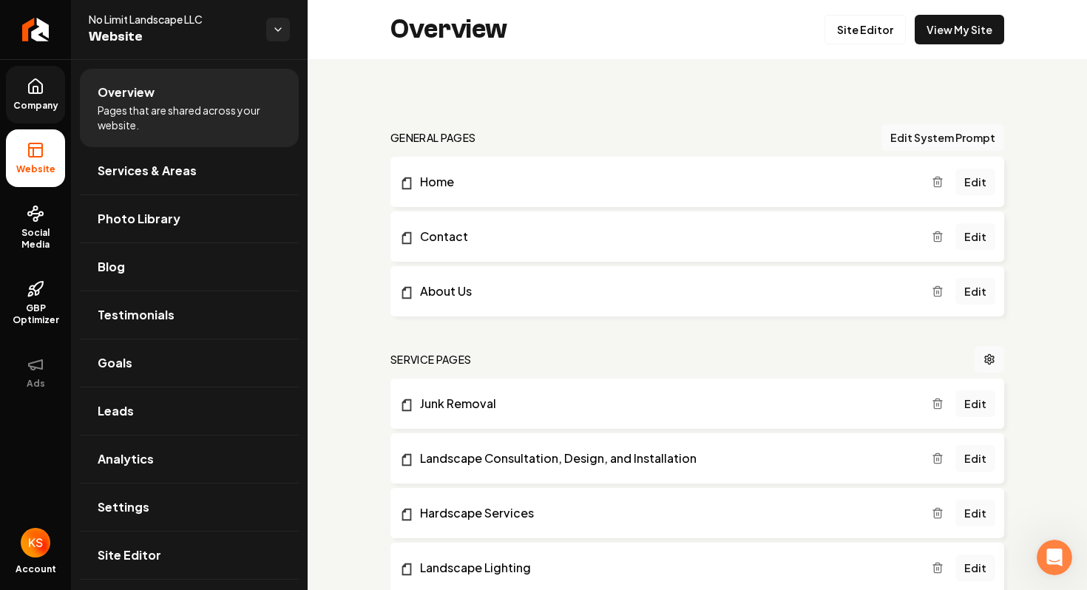
click at [16, 93] on link "Company" at bounding box center [35, 95] width 59 height 58
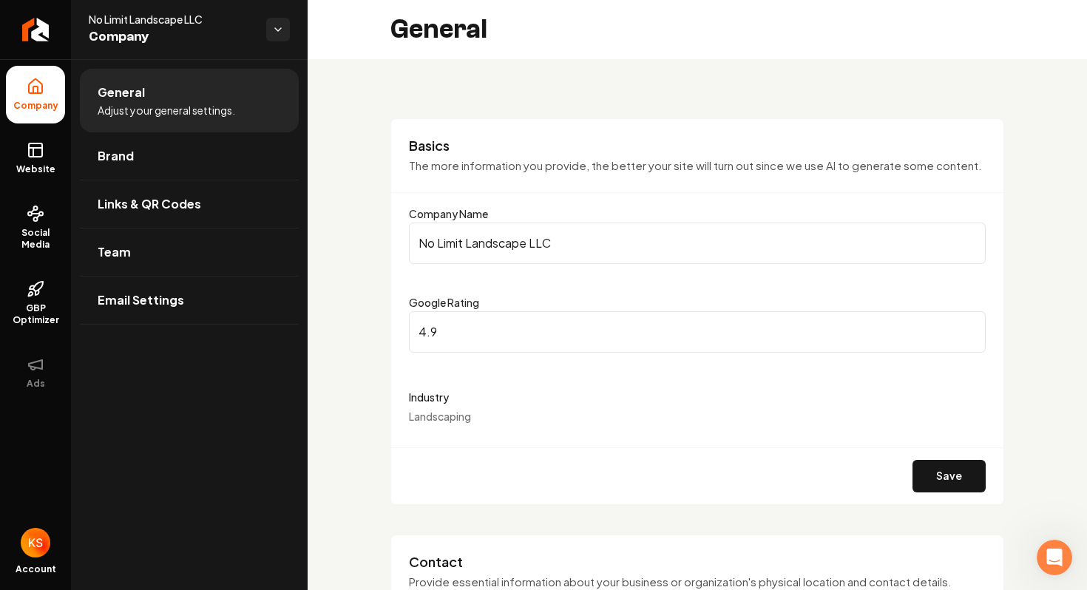
click at [517, 331] on input "4.9" at bounding box center [697, 331] width 577 height 41
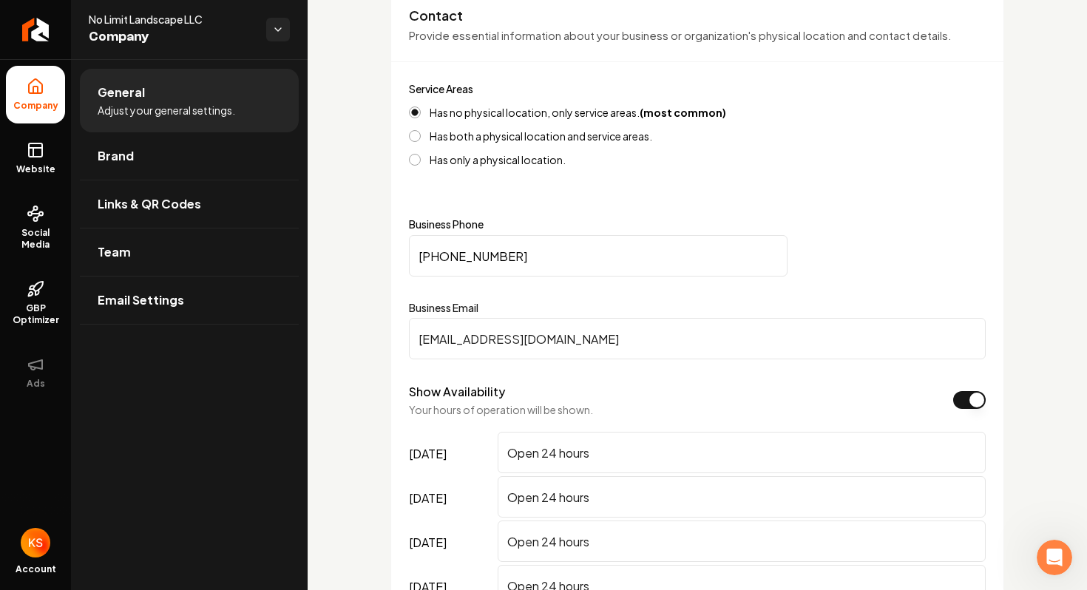
scroll to position [547, 0]
click at [129, 145] on link "Brand" at bounding box center [189, 155] width 219 height 47
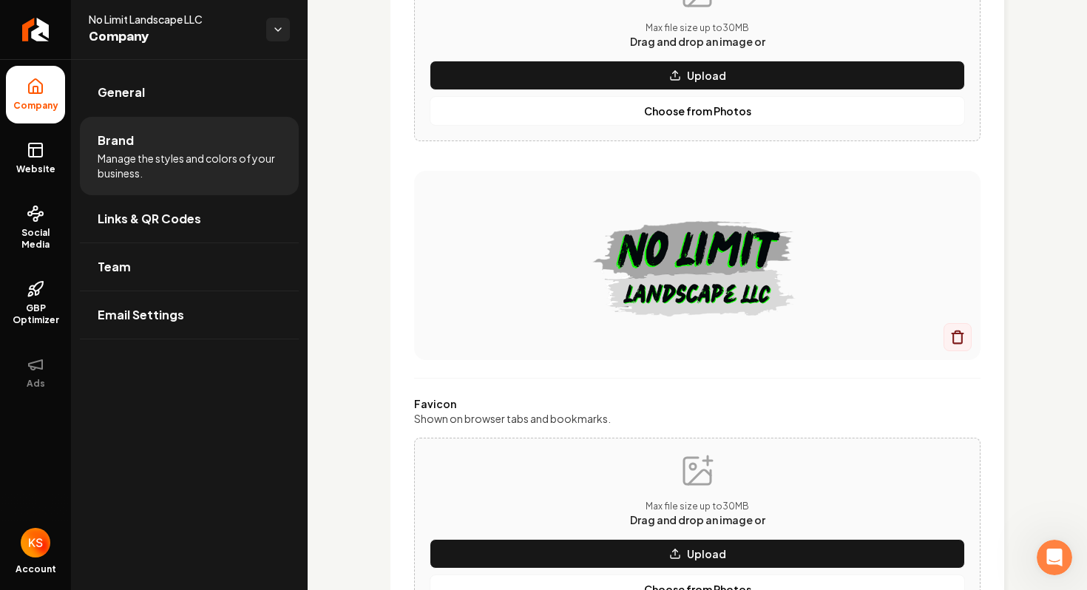
scroll to position [547, 0]
